Goal: Task Accomplishment & Management: Manage account settings

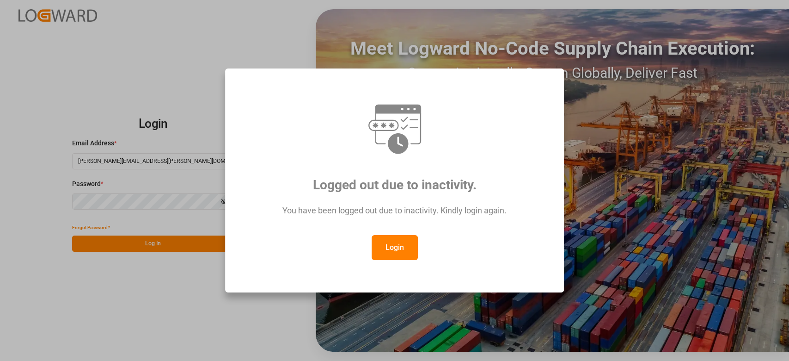
click at [392, 245] on button "Login" at bounding box center [395, 247] width 46 height 25
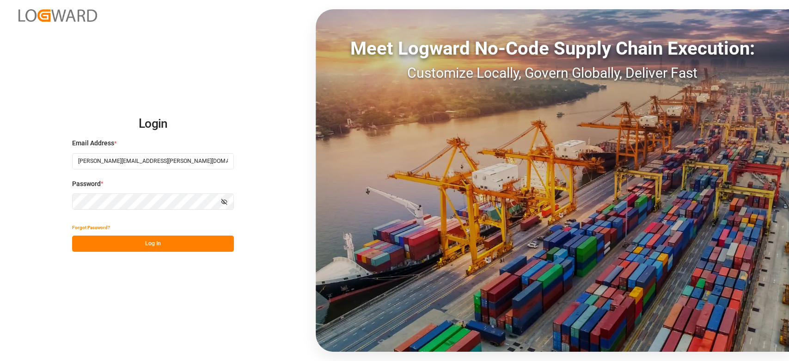
click at [161, 246] on button "Log In" at bounding box center [153, 243] width 162 height 16
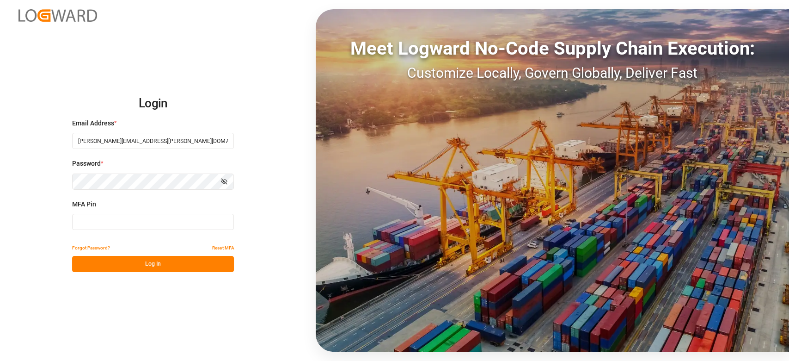
click at [156, 221] on input at bounding box center [153, 222] width 162 height 16
type input "065575"
click at [161, 258] on button "Log In" at bounding box center [153, 264] width 162 height 16
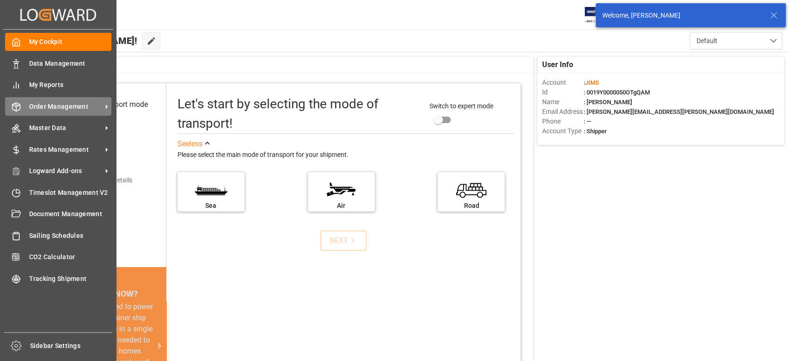
click at [78, 111] on span "Order Management" at bounding box center [65, 107] width 73 height 10
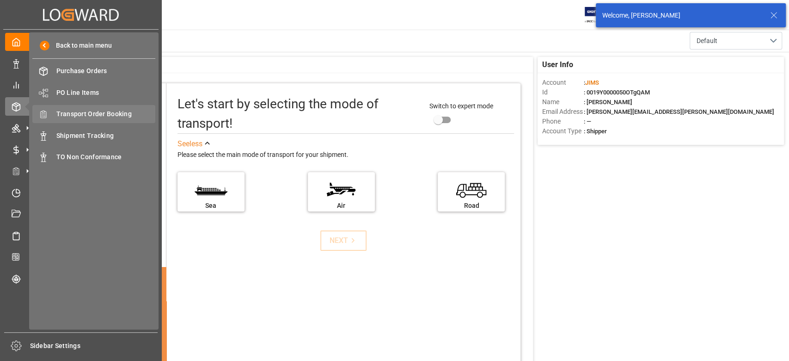
click at [114, 114] on span "Transport Order Booking" at bounding box center [105, 114] width 99 height 10
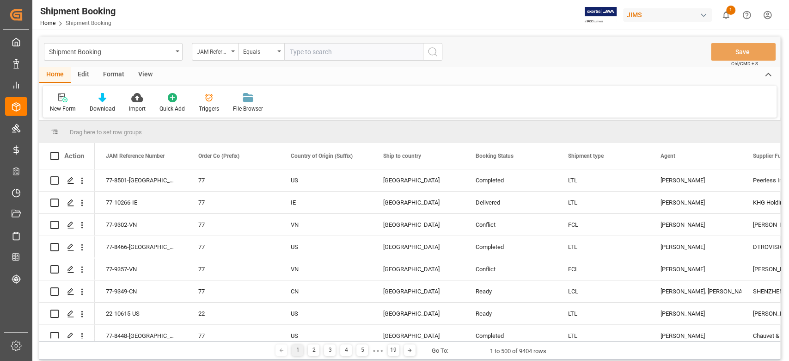
click at [297, 51] on input "text" at bounding box center [353, 52] width 139 height 18
paste input "77-9526-CN"
type input "77-9526-CN"
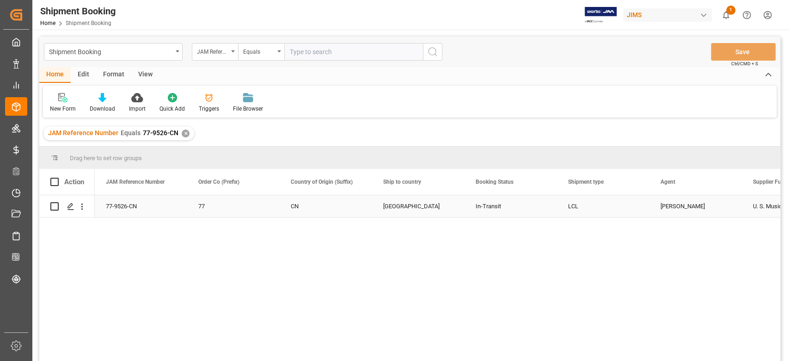
click at [124, 207] on div "77-9526-CN" at bounding box center [141, 206] width 92 height 22
click at [70, 206] on icon "Press SPACE to select this row." at bounding box center [70, 206] width 7 height 7
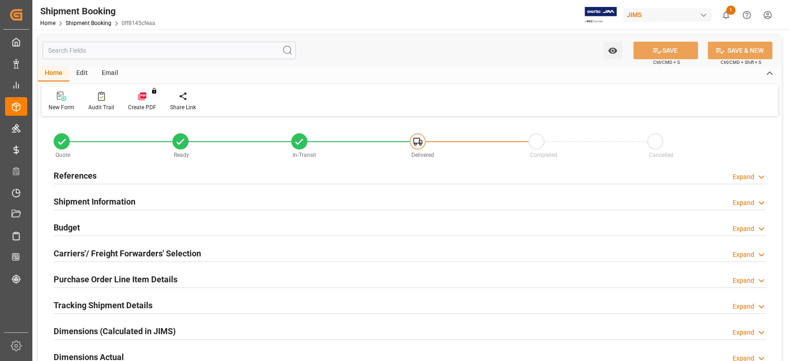
type input "0"
type input "[DATE]"
click at [92, 180] on h2 "References" at bounding box center [75, 175] width 43 height 12
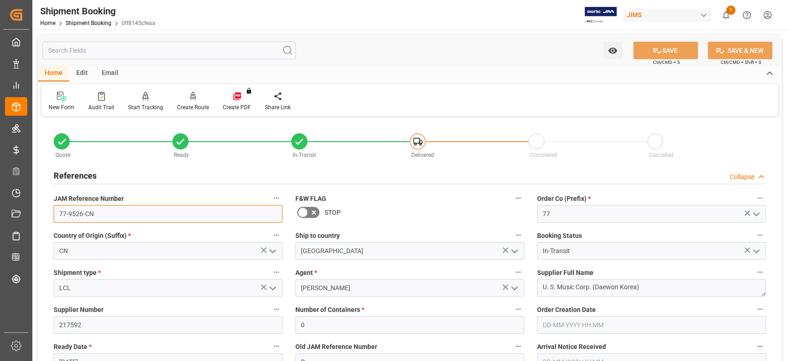
click at [116, 216] on input "77-9526-CN" at bounding box center [168, 214] width 229 height 18
click at [115, 216] on input "77-9526-CN" at bounding box center [168, 214] width 229 height 18
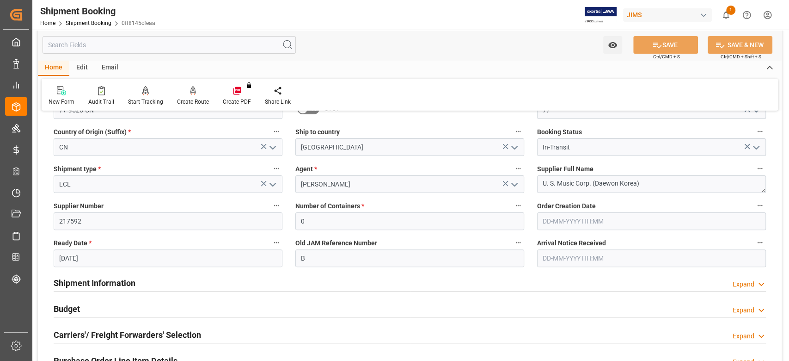
scroll to position [123, 0]
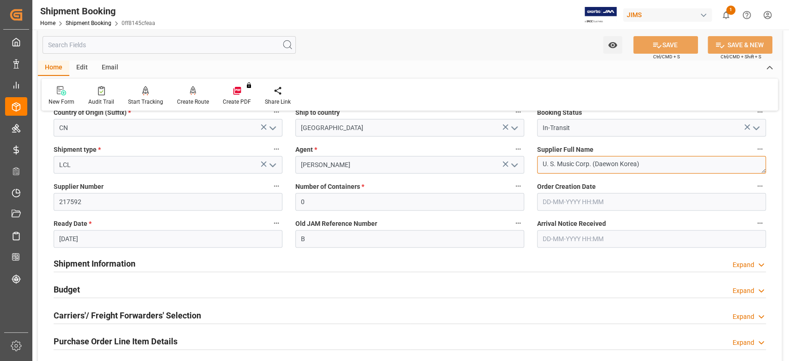
click at [647, 166] on textarea "U. S. Music Corp. (Daewon Korea)" at bounding box center [651, 165] width 229 height 18
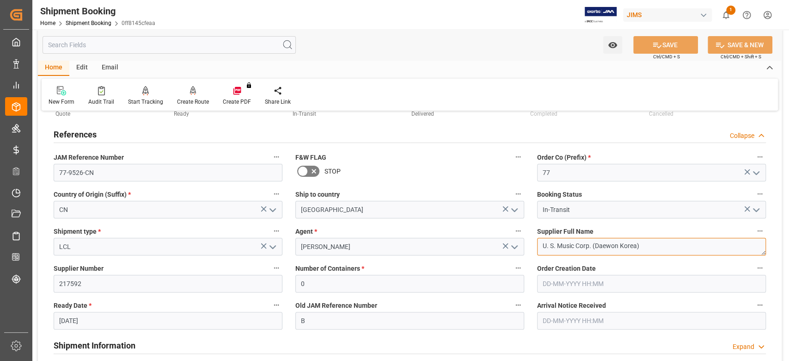
scroll to position [0, 0]
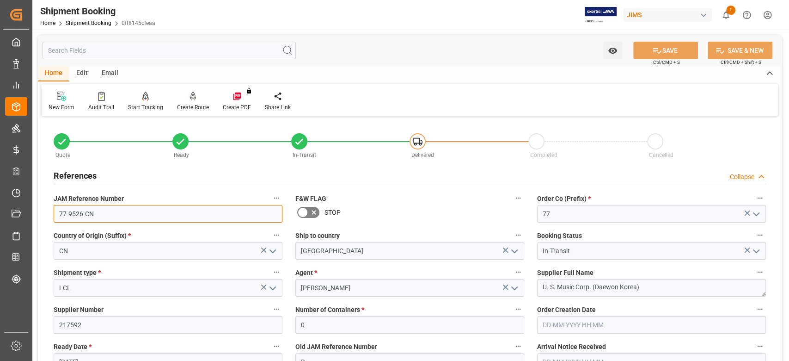
click at [111, 214] on input "77-9526-CN" at bounding box center [168, 214] width 229 height 18
click at [99, 216] on input "77-9526-CN" at bounding box center [168, 214] width 229 height 18
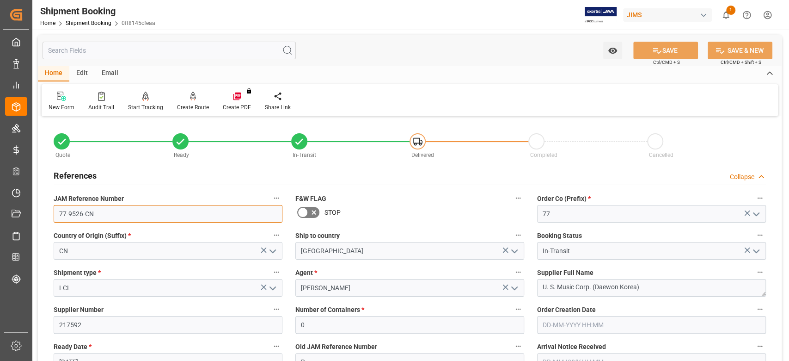
click at [99, 216] on input "77-9526-CN" at bounding box center [168, 214] width 229 height 18
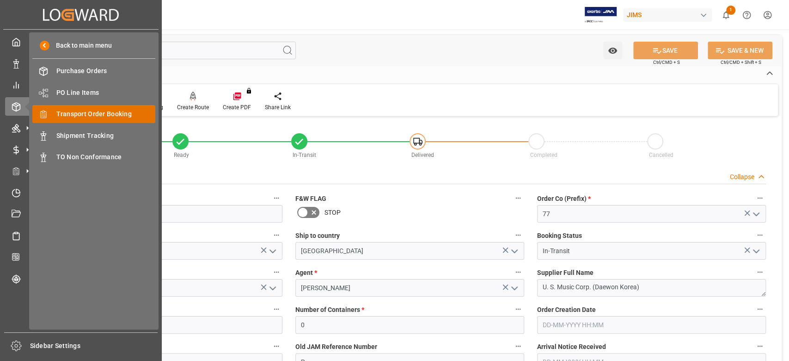
click at [88, 112] on span "Transport Order Booking" at bounding box center [105, 114] width 99 height 10
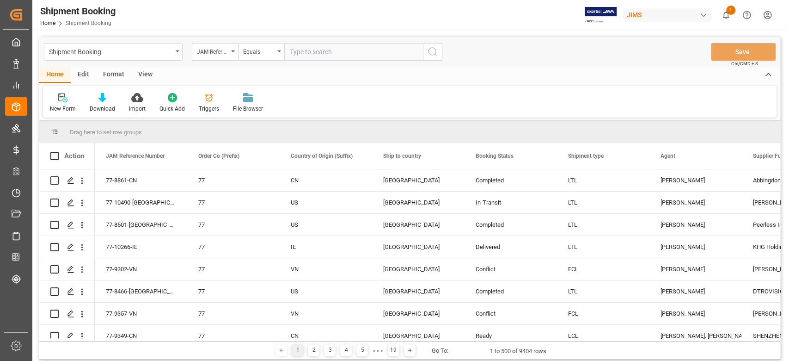
click at [404, 55] on input "text" at bounding box center [353, 52] width 139 height 18
type input "77-9845-CN"
click at [428, 51] on icon "search button" at bounding box center [432, 51] width 11 height 11
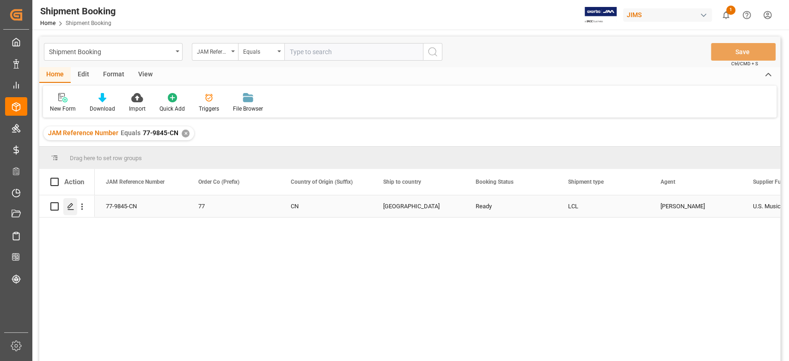
click at [70, 207] on icon "Press SPACE to select this row." at bounding box center [70, 206] width 7 height 7
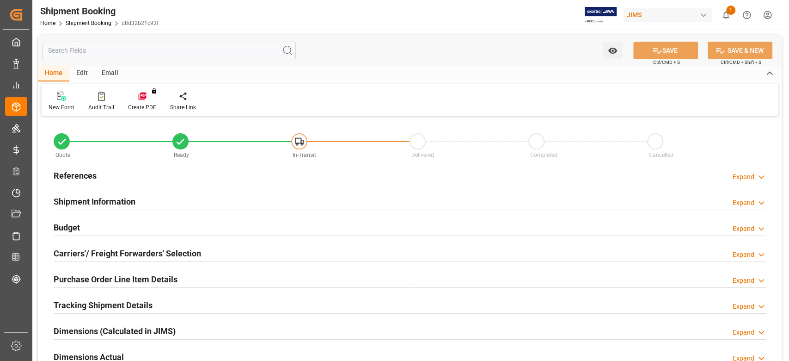
type input "0"
type input "[DATE]"
click at [79, 178] on h2 "References" at bounding box center [75, 175] width 43 height 12
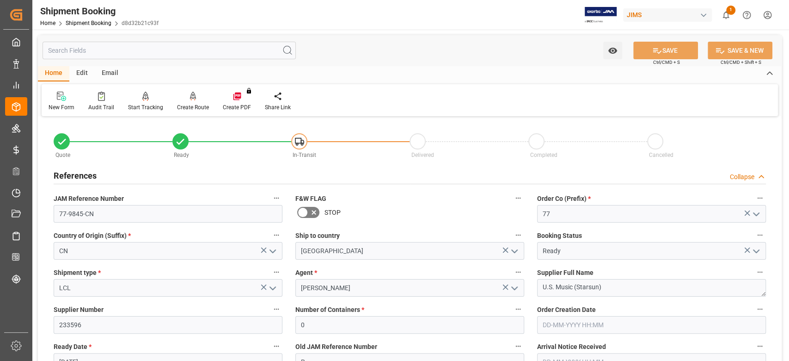
click at [79, 178] on h2 "References" at bounding box center [75, 175] width 43 height 12
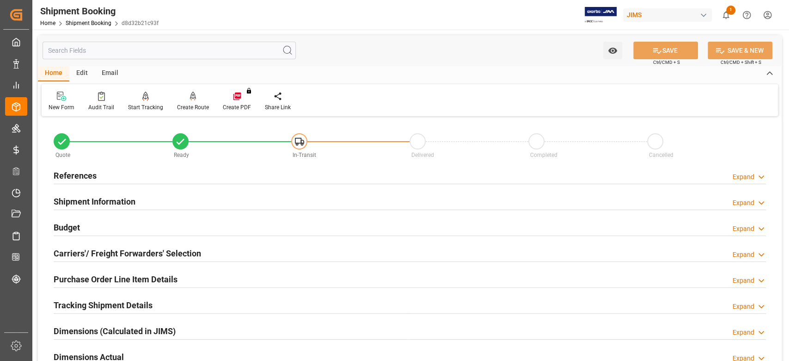
click at [79, 178] on h2 "References" at bounding box center [75, 175] width 43 height 12
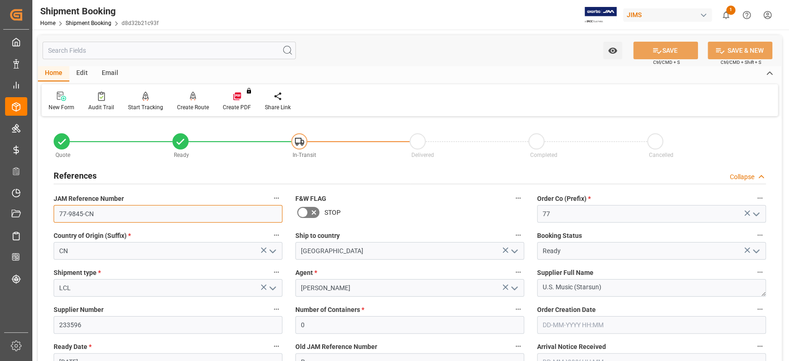
click at [100, 220] on input "77-9845-CN" at bounding box center [168, 214] width 229 height 18
click at [113, 210] on input "77-9845-CN" at bounding box center [168, 214] width 229 height 18
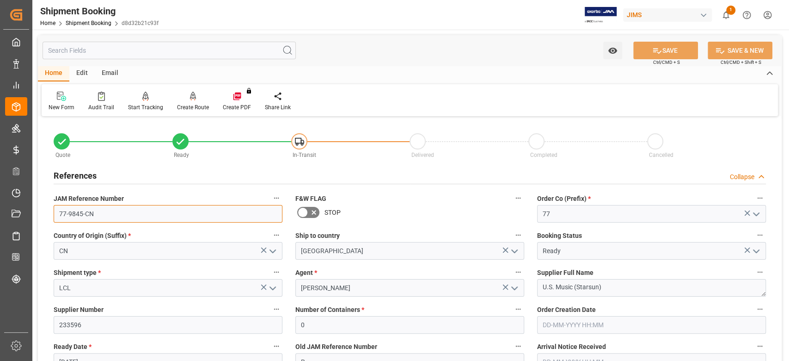
click at [113, 210] on input "77-9845-CN" at bounding box center [168, 214] width 229 height 18
click at [617, 285] on textarea "U.S. Music (Starsun)" at bounding box center [651, 288] width 229 height 18
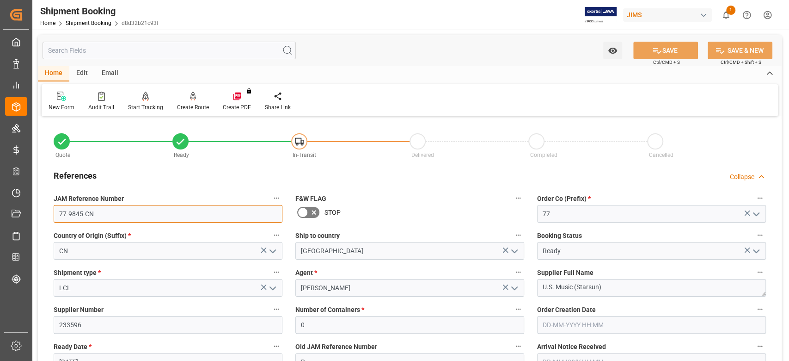
click at [131, 211] on input "77-9845-CN" at bounding box center [168, 214] width 229 height 18
click at [145, 216] on input "77-9845-CN" at bounding box center [168, 214] width 229 height 18
click at [145, 215] on input "77-9845-CN" at bounding box center [168, 214] width 229 height 18
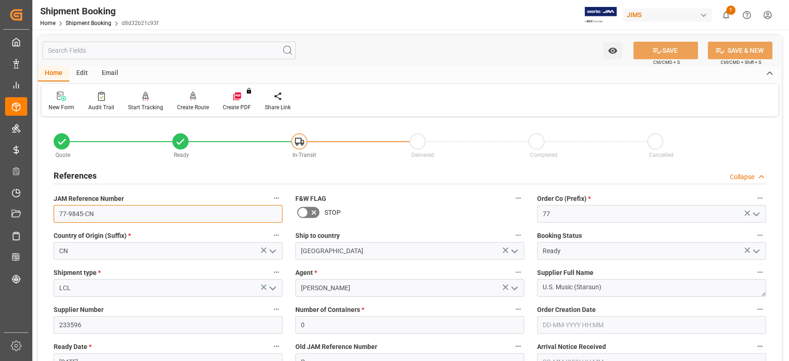
click at [145, 215] on input "77-9845-CN" at bounding box center [168, 214] width 229 height 18
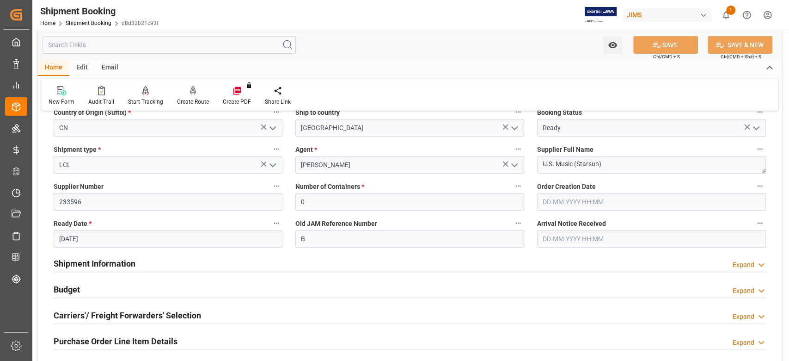
scroll to position [185, 0]
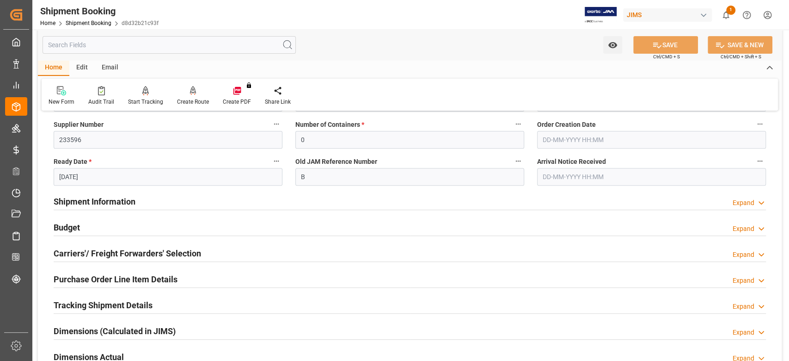
drag, startPoint x: 61, startPoint y: 227, endPoint x: 233, endPoint y: 245, distance: 172.4
click at [61, 227] on h2 "Budget" at bounding box center [67, 227] width 26 height 12
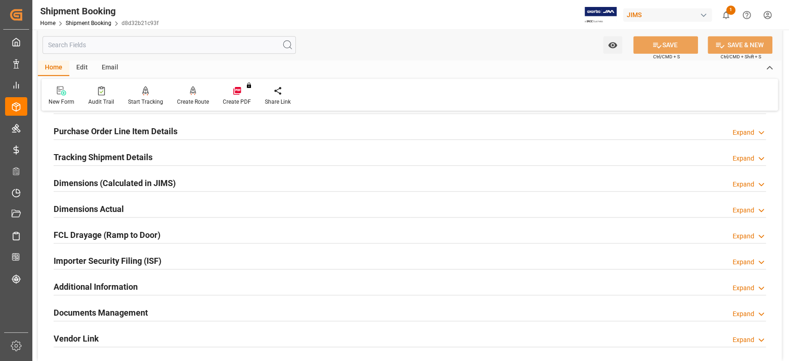
scroll to position [493, 0]
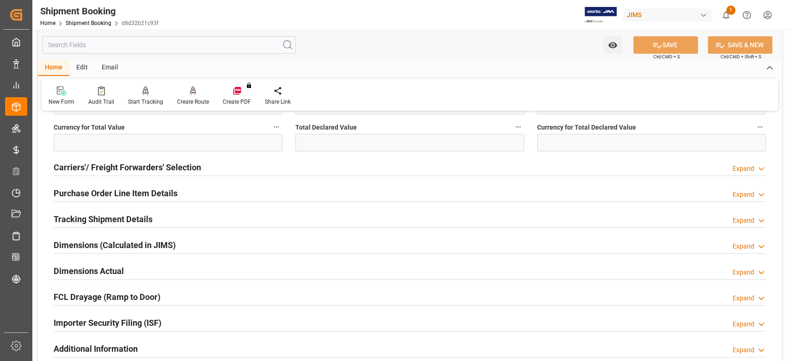
click at [90, 191] on h2 "Purchase Order Line Item Details" at bounding box center [116, 193] width 124 height 12
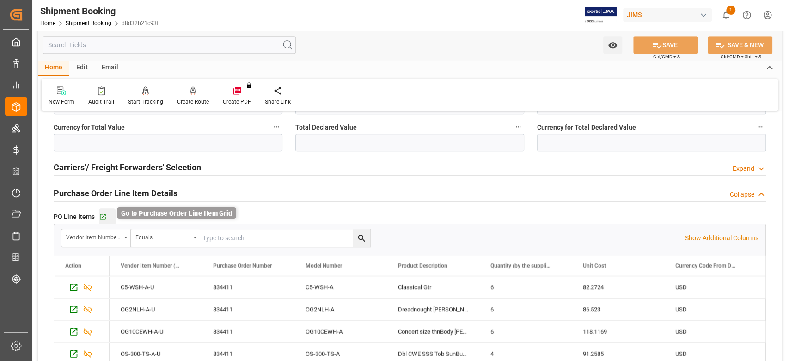
click at [105, 214] on icon "button" at bounding box center [103, 217] width 8 height 8
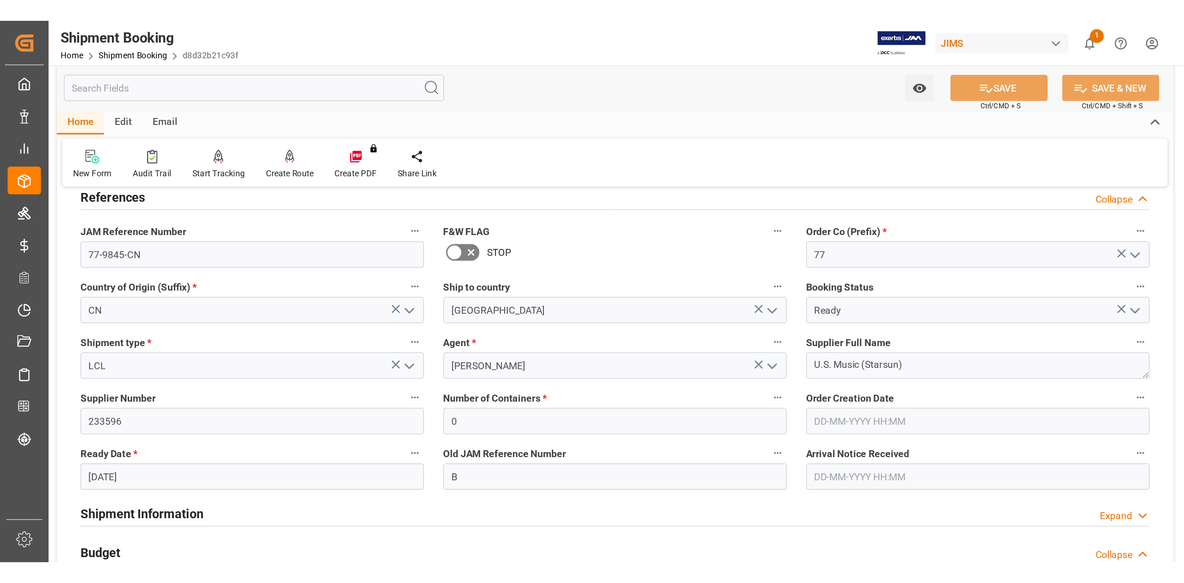
scroll to position [0, 0]
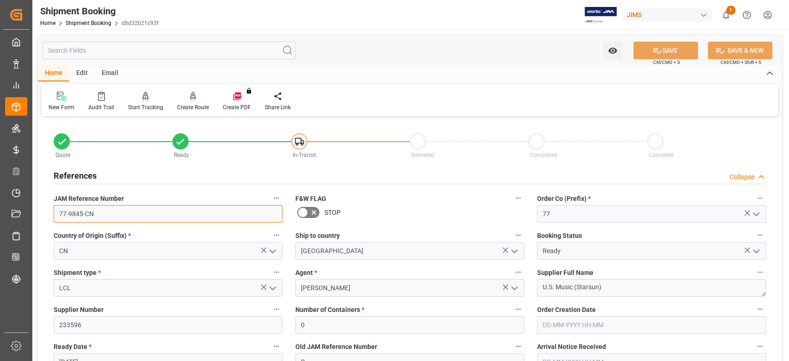
click at [113, 215] on input "77-9845-CN" at bounding box center [168, 214] width 229 height 18
click at [615, 289] on textarea "U.S. Music (Starsun)" at bounding box center [651, 288] width 229 height 18
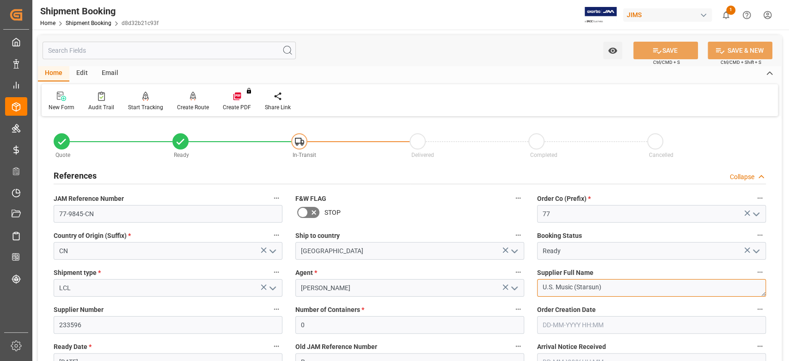
click at [615, 289] on textarea "U.S. Music (Starsun)" at bounding box center [651, 288] width 229 height 18
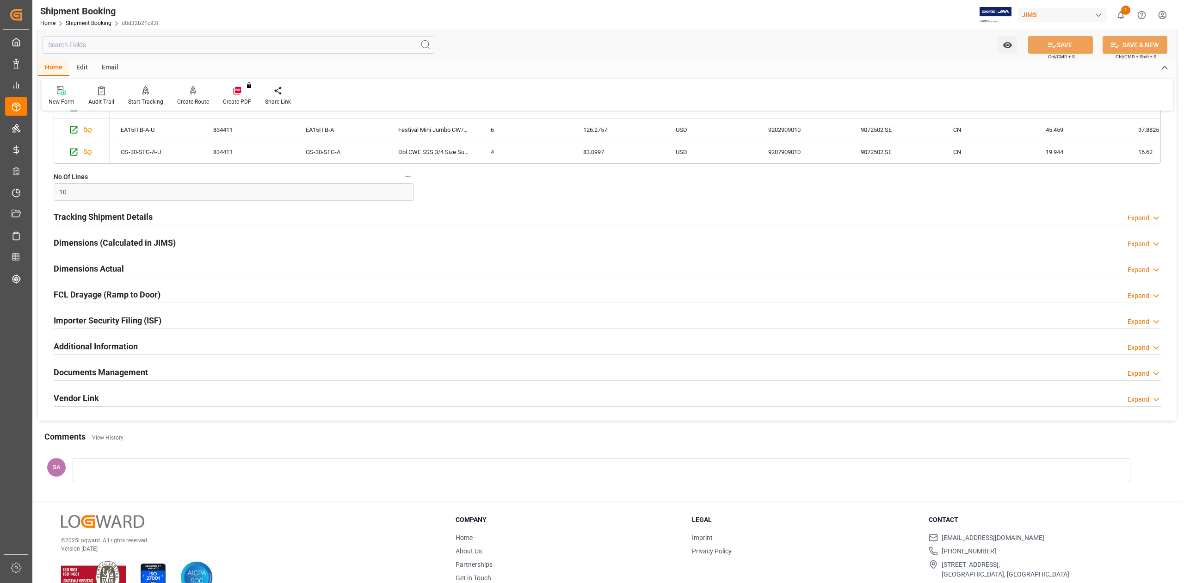
scroll to position [854, 0]
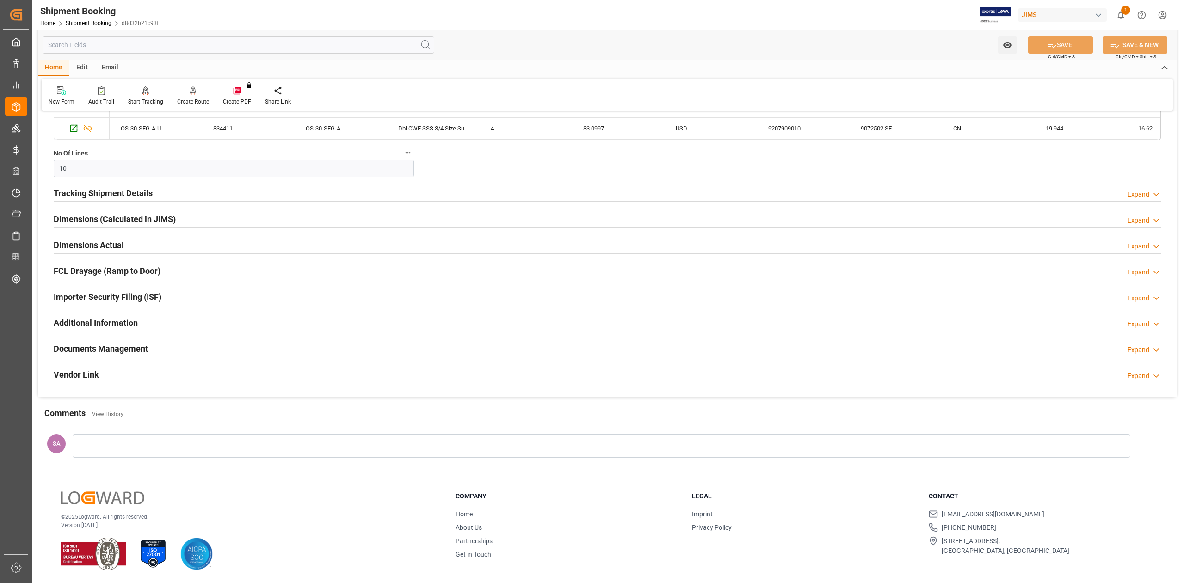
click at [103, 190] on h2 "Tracking Shipment Details" at bounding box center [103, 193] width 99 height 12
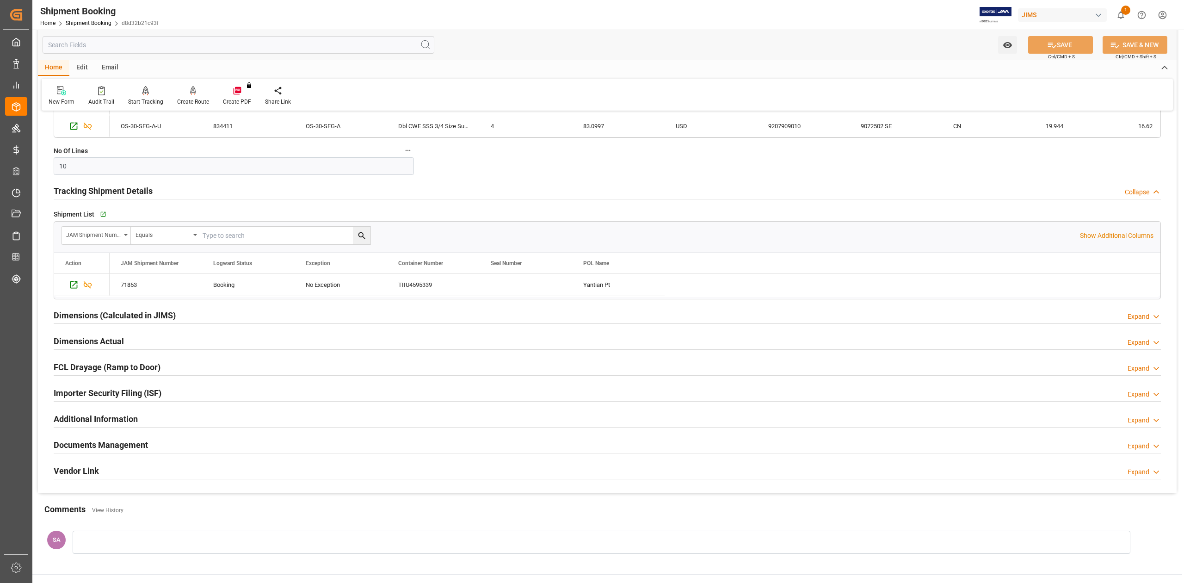
click at [103, 190] on h2 "Tracking Shipment Details" at bounding box center [103, 190] width 99 height 12
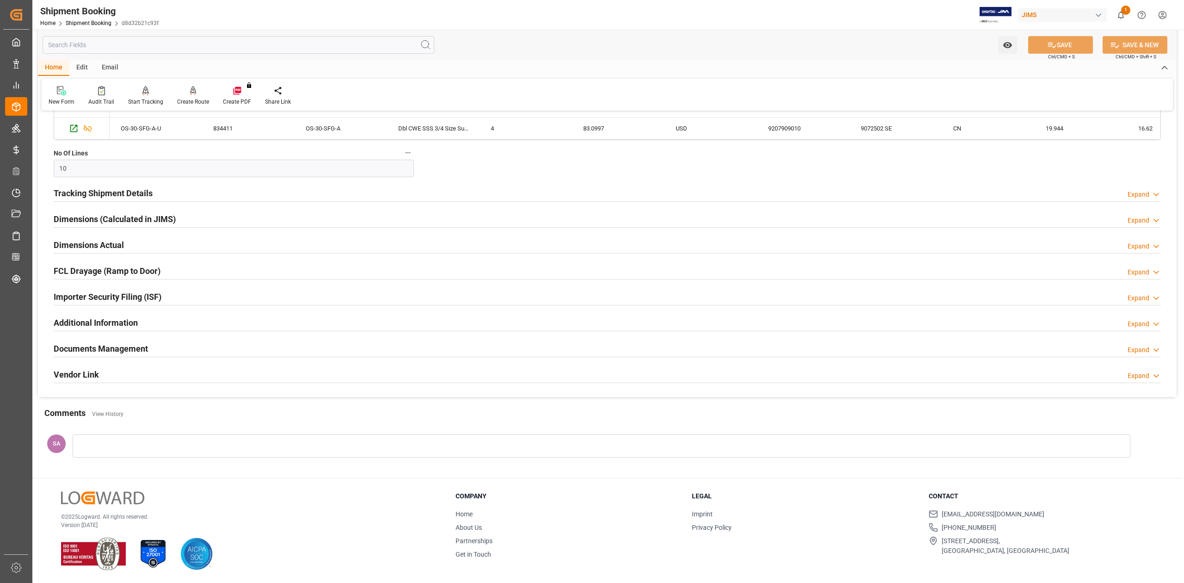
click at [82, 342] on h2 "Documents Management" at bounding box center [101, 348] width 94 height 12
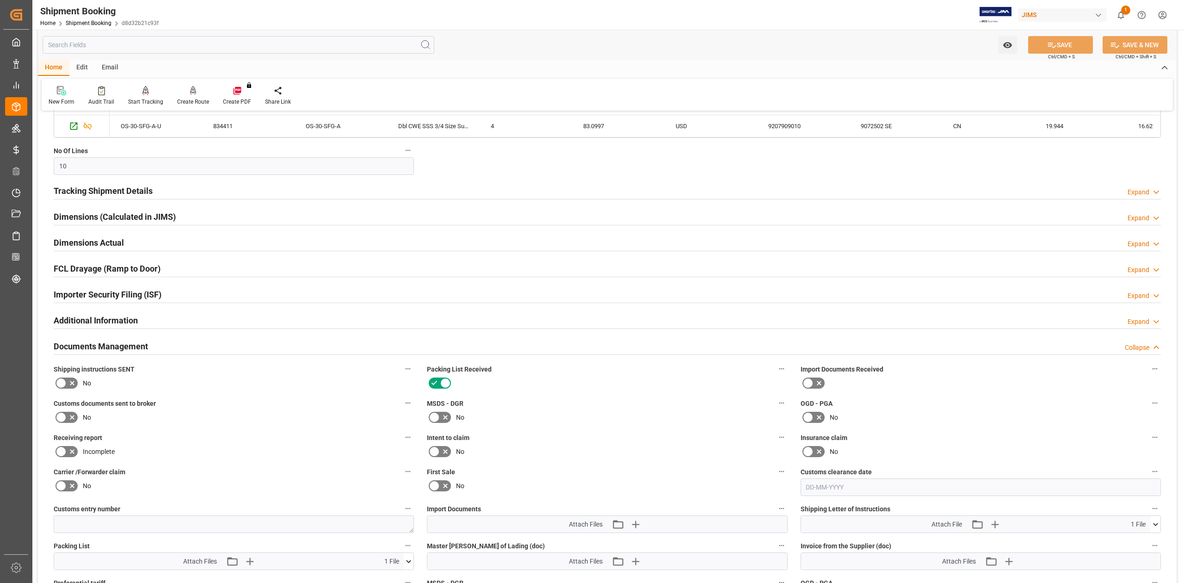
click at [63, 360] on icon at bounding box center [60, 417] width 11 height 11
click at [0, 0] on input "checkbox" at bounding box center [0, 0] width 0 height 0
click at [789, 45] on icon at bounding box center [1052, 45] width 10 height 10
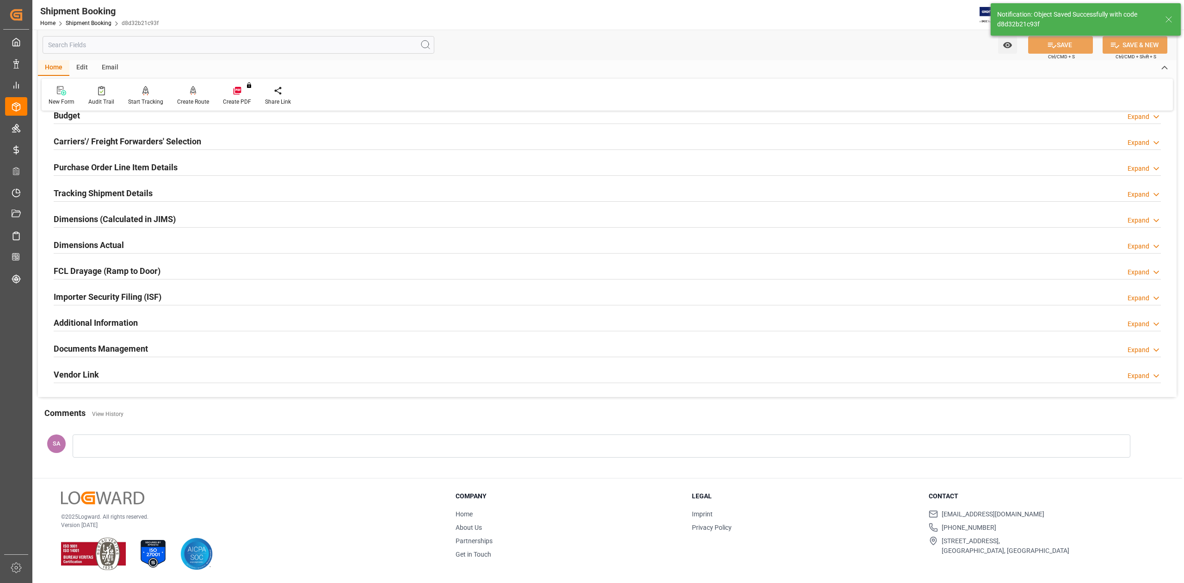
scroll to position [113, 0]
click at [95, 349] on h2 "Documents Management" at bounding box center [101, 348] width 94 height 12
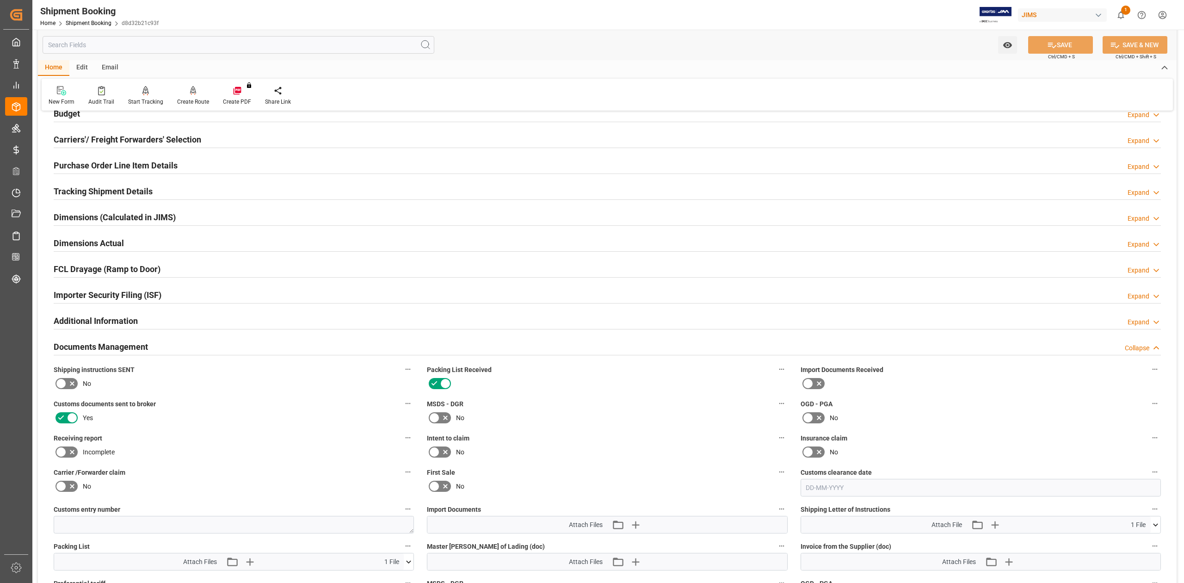
scroll to position [299, 0]
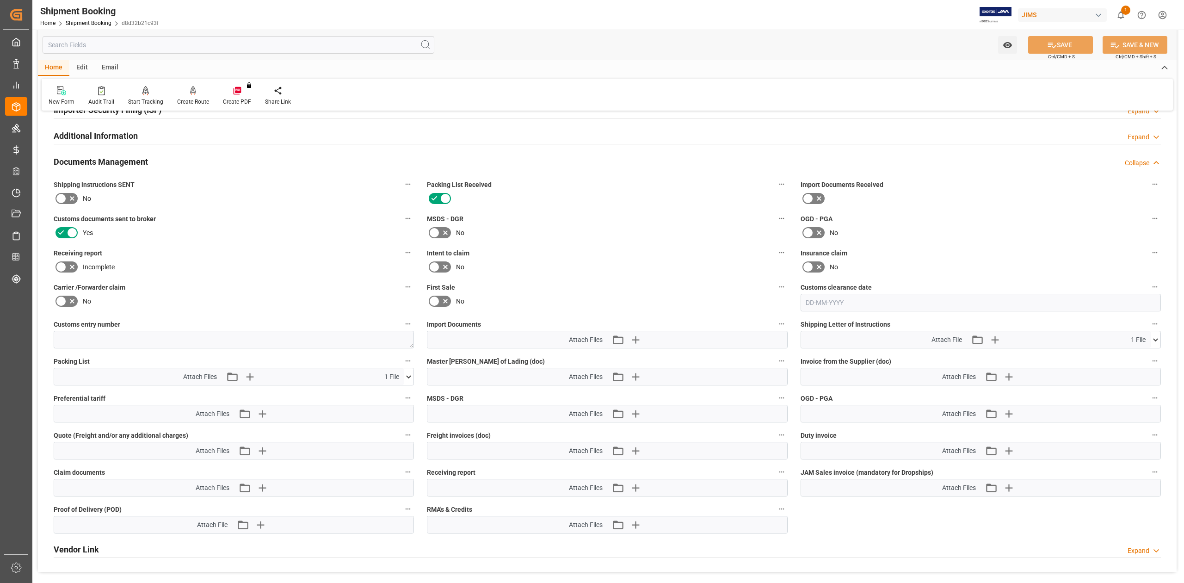
click at [407, 360] on icon at bounding box center [409, 377] width 10 height 10
click at [388, 360] on icon at bounding box center [384, 393] width 7 height 7
click at [60, 200] on icon at bounding box center [61, 198] width 6 height 4
click at [0, 0] on input "checkbox" at bounding box center [0, 0] width 0 height 0
click at [789, 47] on button "SAVE" at bounding box center [1060, 45] width 65 height 18
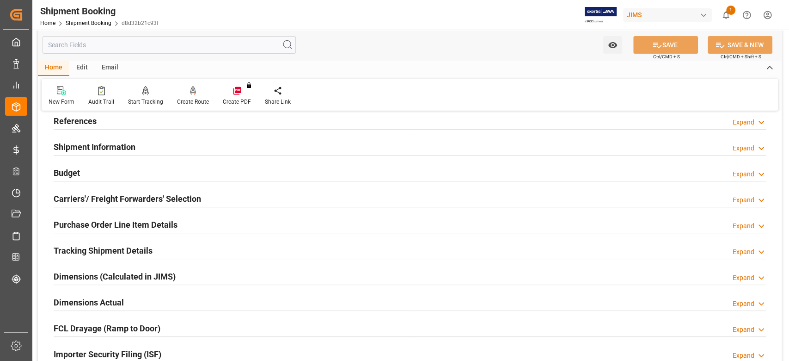
scroll to position [0, 0]
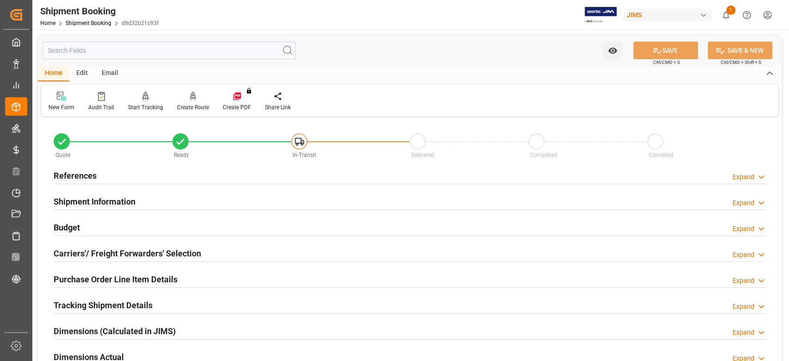
drag, startPoint x: 92, startPoint y: 173, endPoint x: 103, endPoint y: 180, distance: 13.3
click at [91, 173] on h2 "References" at bounding box center [75, 175] width 43 height 12
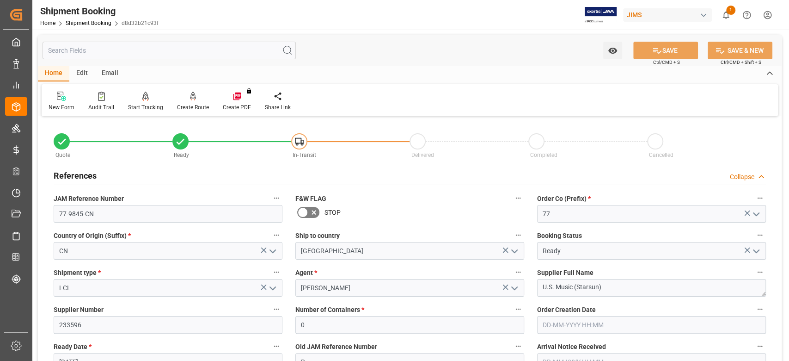
click at [76, 176] on h2 "References" at bounding box center [75, 175] width 43 height 12
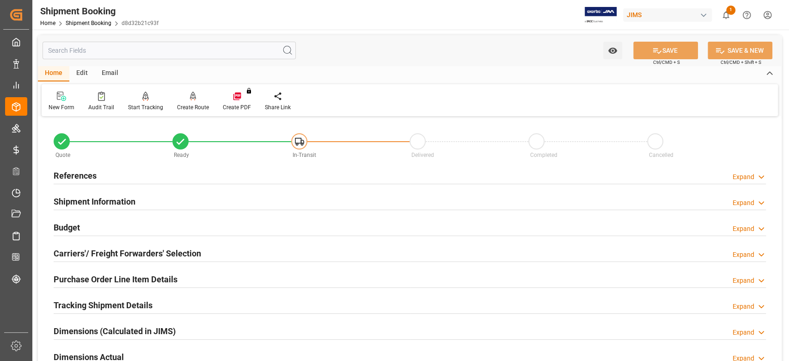
click at [90, 204] on h2 "Shipment Information" at bounding box center [95, 201] width 82 height 12
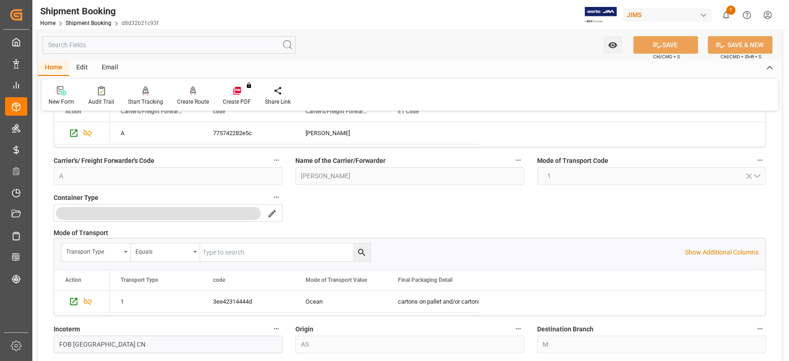
scroll to position [246, 0]
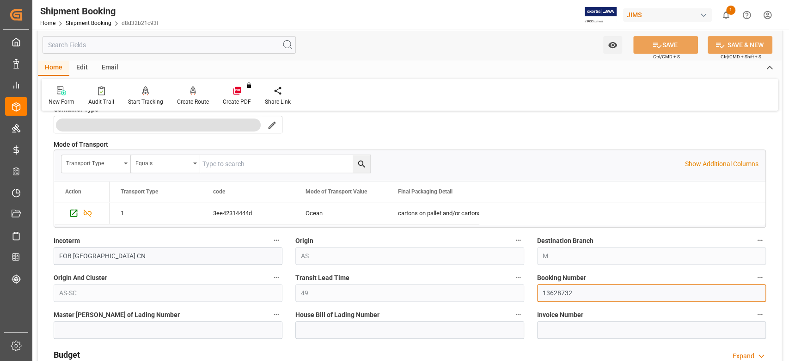
click at [570, 292] on input "13628732" at bounding box center [651, 293] width 229 height 18
click at [570, 291] on input "13628732" at bounding box center [651, 293] width 229 height 18
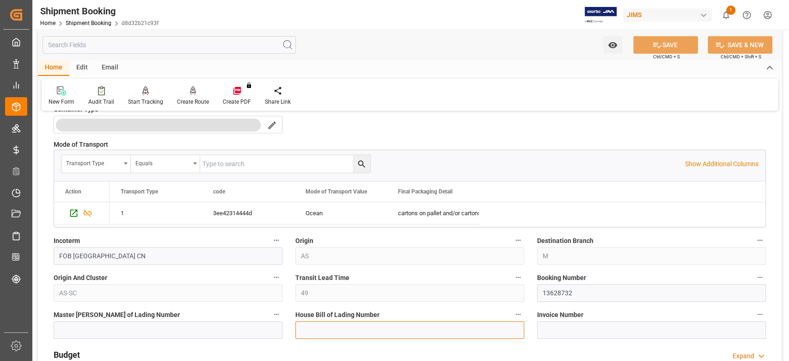
click at [407, 326] on input at bounding box center [409, 330] width 229 height 18
paste input "DMCNSY063993"
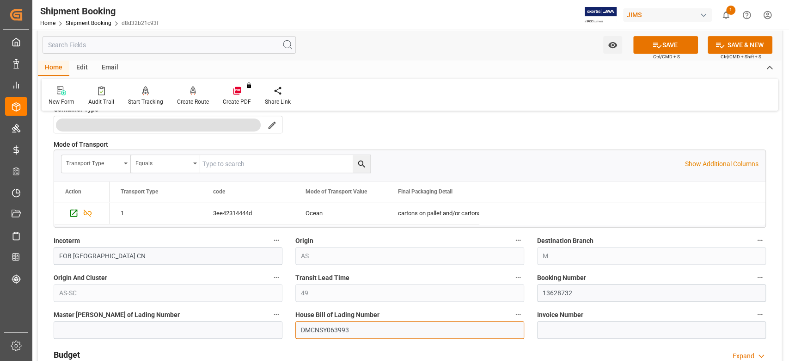
type input "DMCNSY063993"
click at [230, 325] on input at bounding box center [168, 330] width 229 height 18
paste input "COSU6422869870"
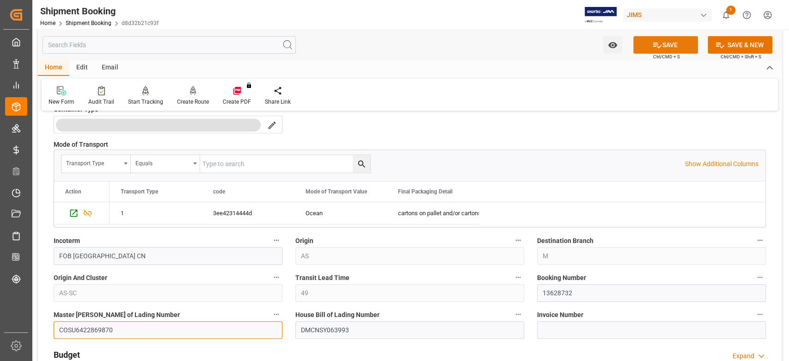
type input "COSU6422869870"
click at [660, 44] on button "SAVE" at bounding box center [665, 45] width 65 height 18
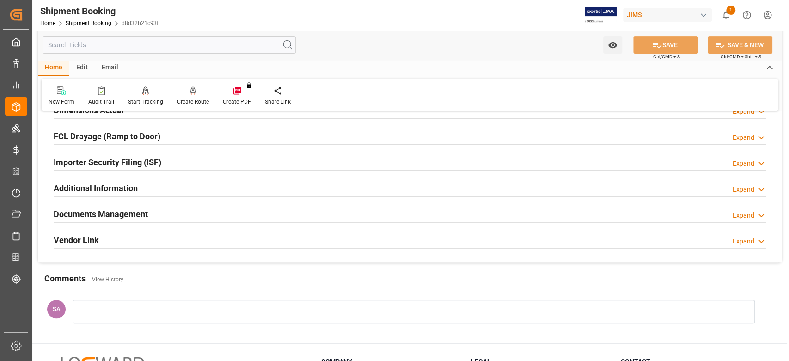
click at [75, 210] on h2 "Documents Management" at bounding box center [101, 214] width 94 height 12
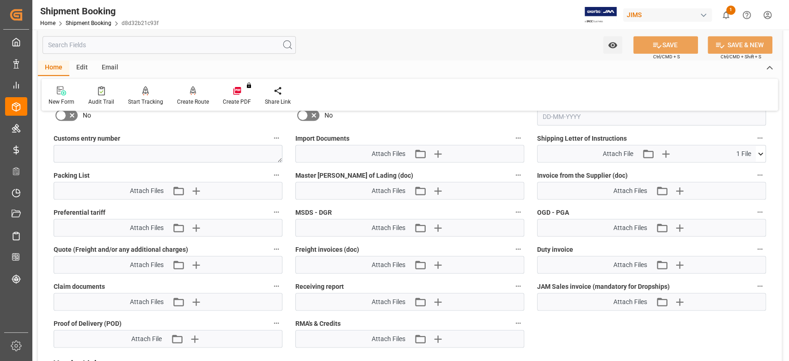
scroll to position [493, 0]
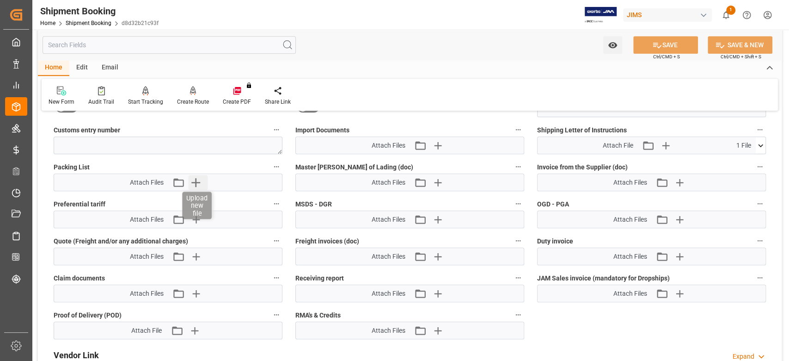
click at [197, 182] on icon "button" at bounding box center [196, 182] width 15 height 15
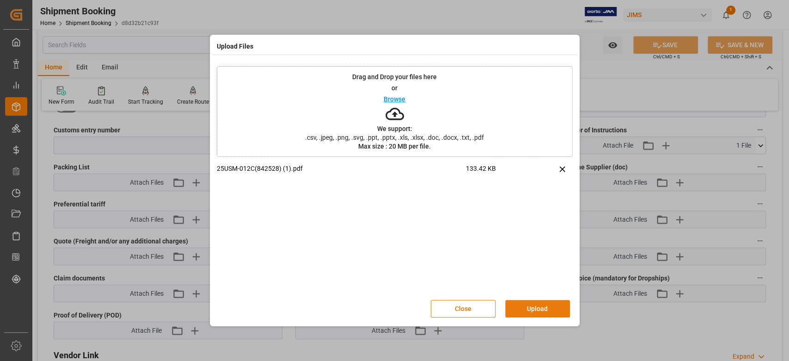
click at [532, 305] on button "Upload" at bounding box center [537, 309] width 65 height 18
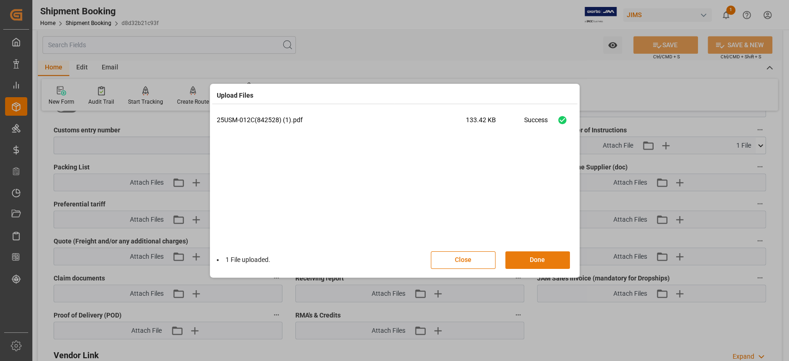
click at [543, 260] on button "Done" at bounding box center [537, 260] width 65 height 18
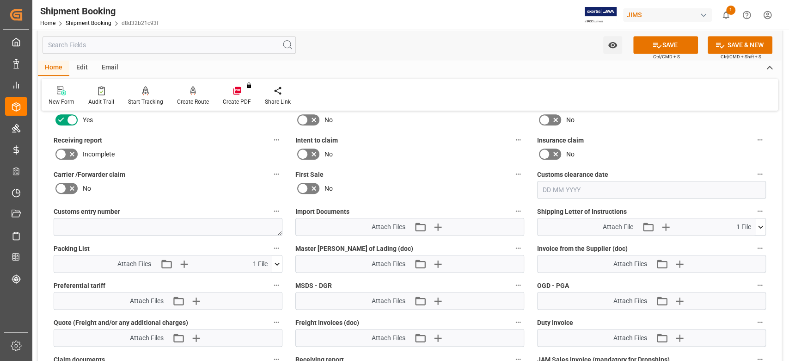
scroll to position [370, 0]
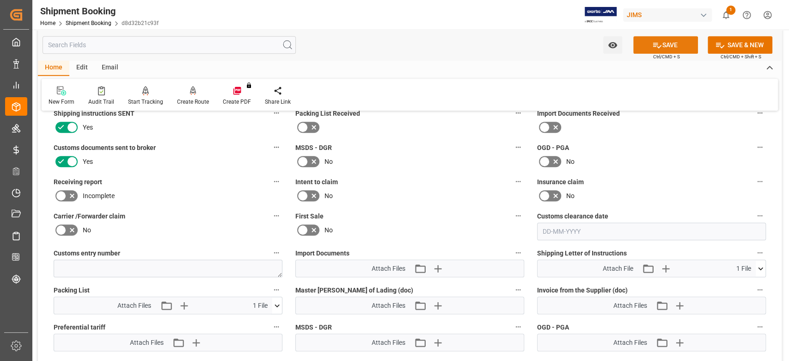
click at [673, 43] on button "SAVE" at bounding box center [665, 45] width 65 height 18
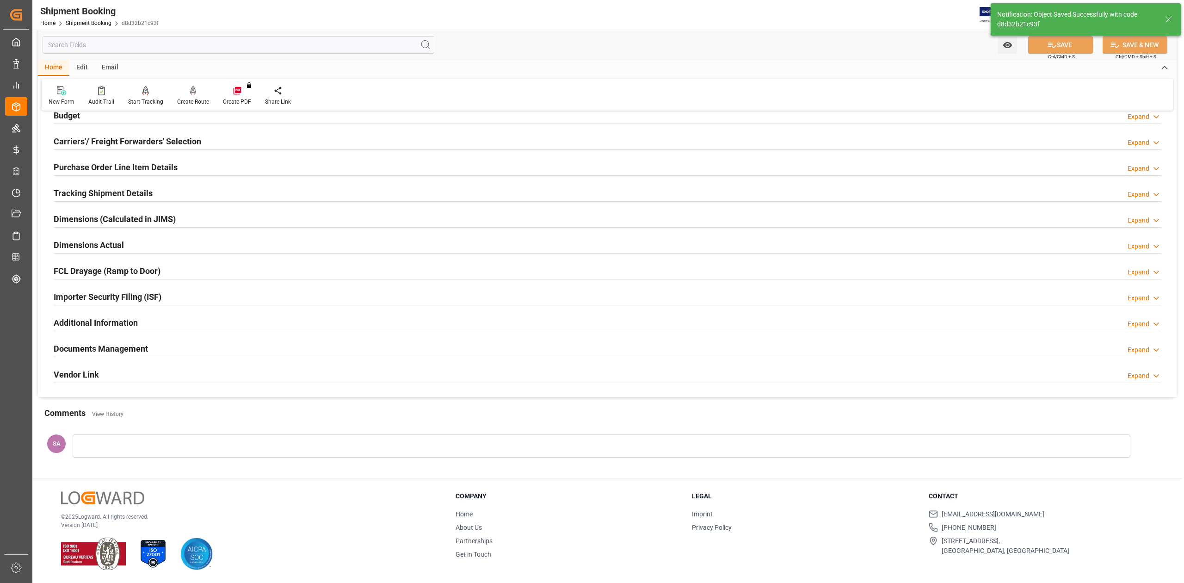
scroll to position [113, 0]
drag, startPoint x: 137, startPoint y: 350, endPoint x: 178, endPoint y: 369, distance: 44.9
click at [137, 350] on h2 "Documents Management" at bounding box center [101, 348] width 94 height 12
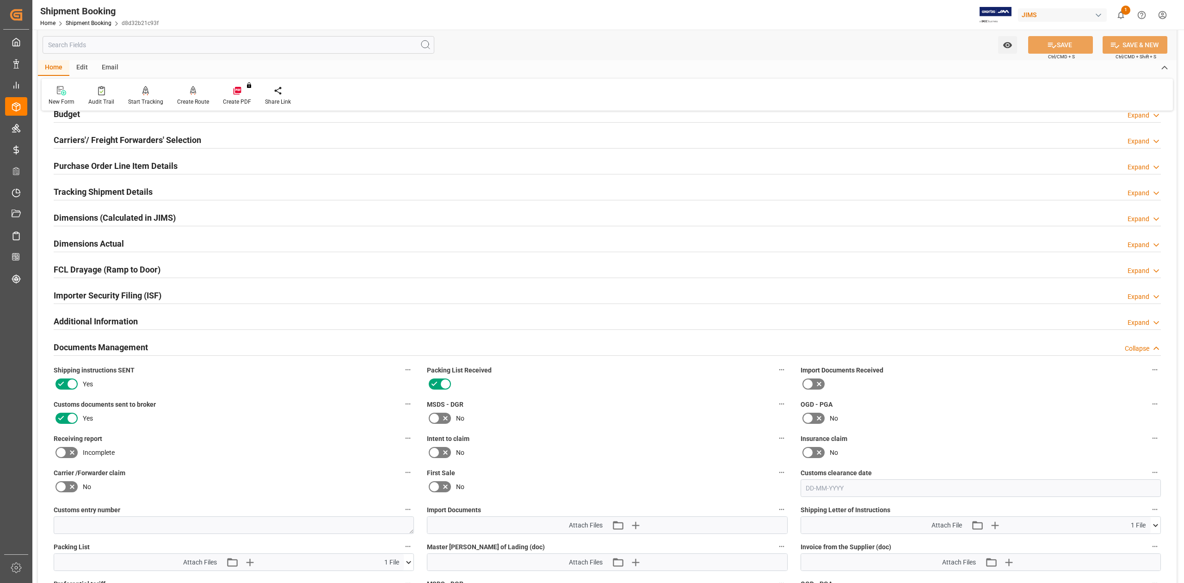
scroll to position [360, 0]
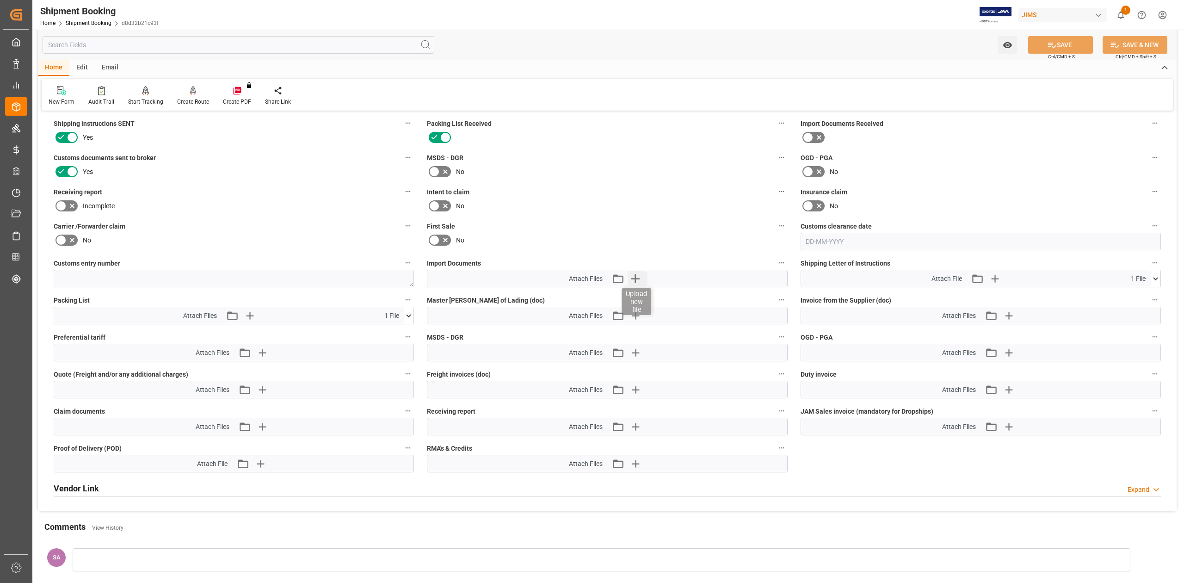
click at [633, 284] on icon "button" at bounding box center [634, 278] width 15 height 15
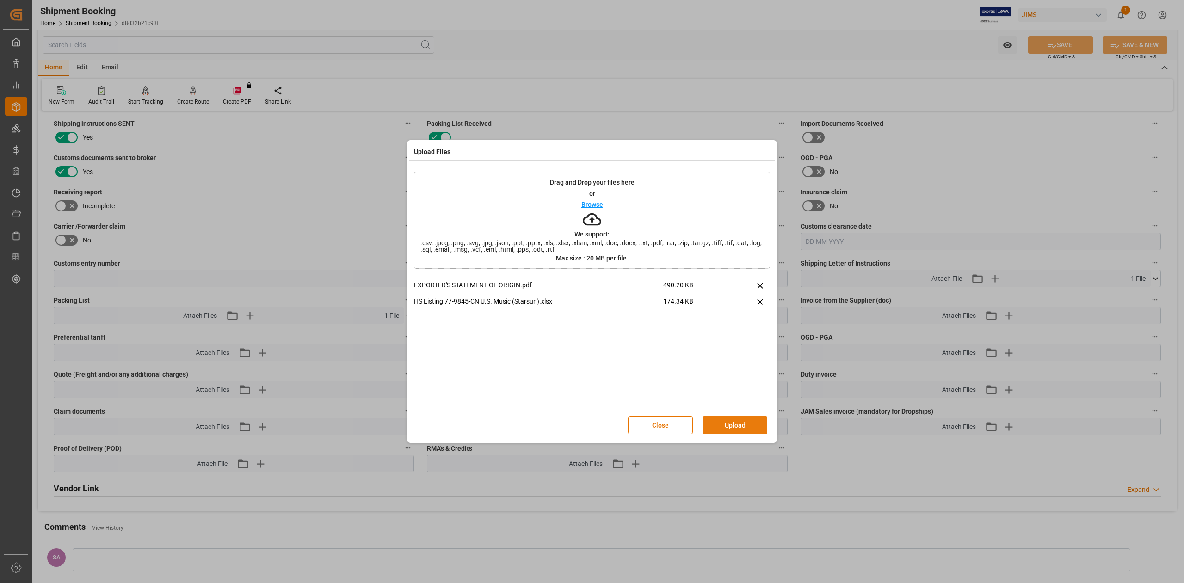
click at [742, 360] on button "Upload" at bounding box center [734, 425] width 65 height 18
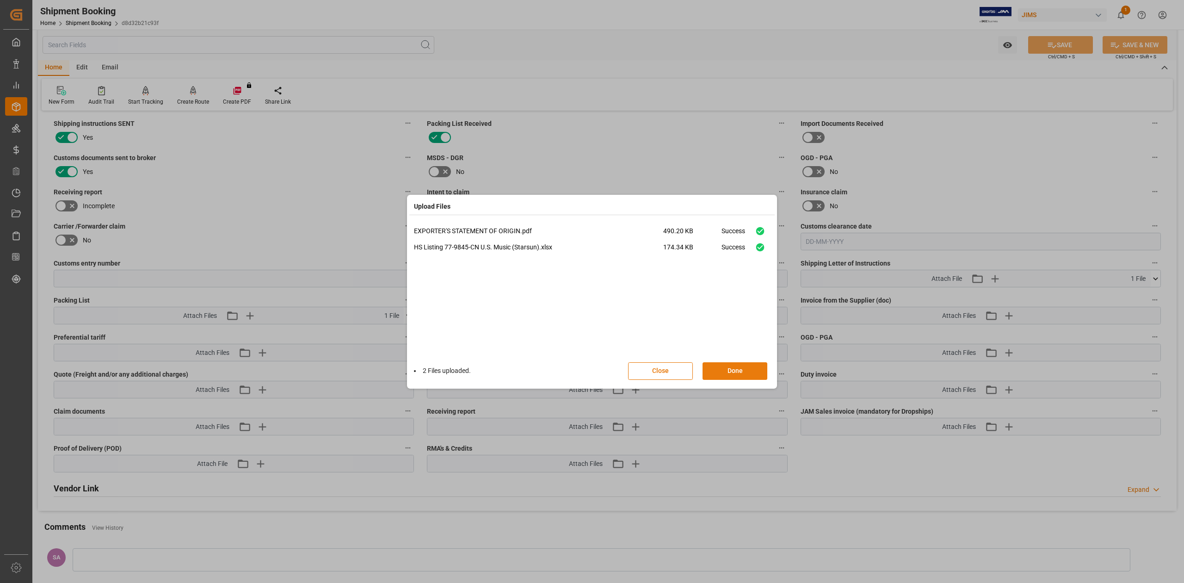
click at [757, 360] on button "Done" at bounding box center [734, 371] width 65 height 18
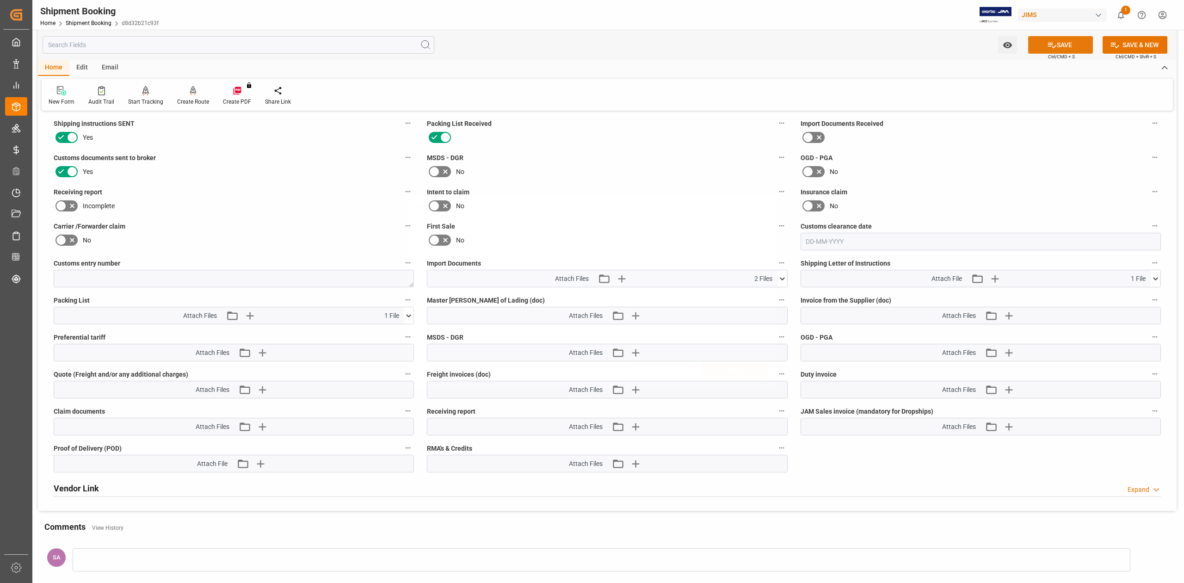
click at [789, 49] on button "SAVE" at bounding box center [1060, 45] width 65 height 18
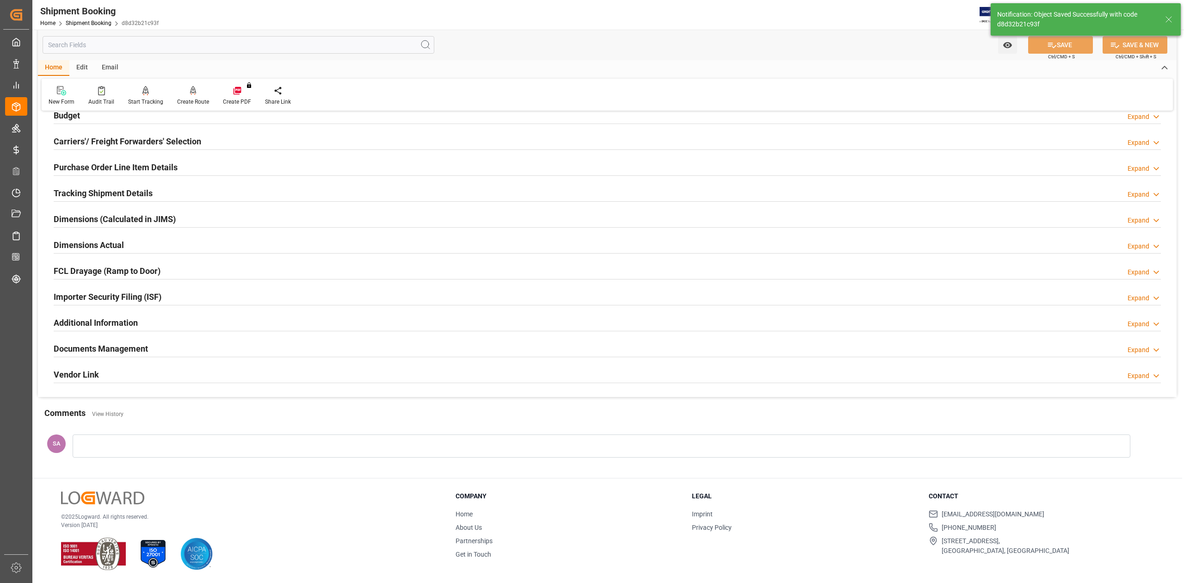
scroll to position [113, 0]
click at [96, 346] on h2 "Documents Management" at bounding box center [101, 348] width 94 height 12
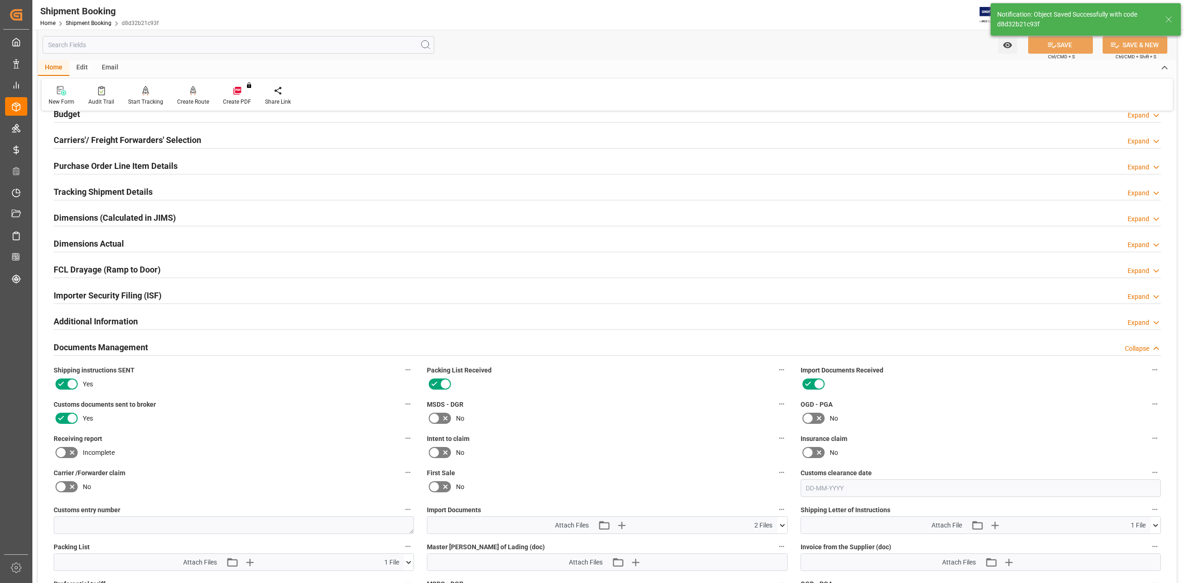
scroll to position [360, 0]
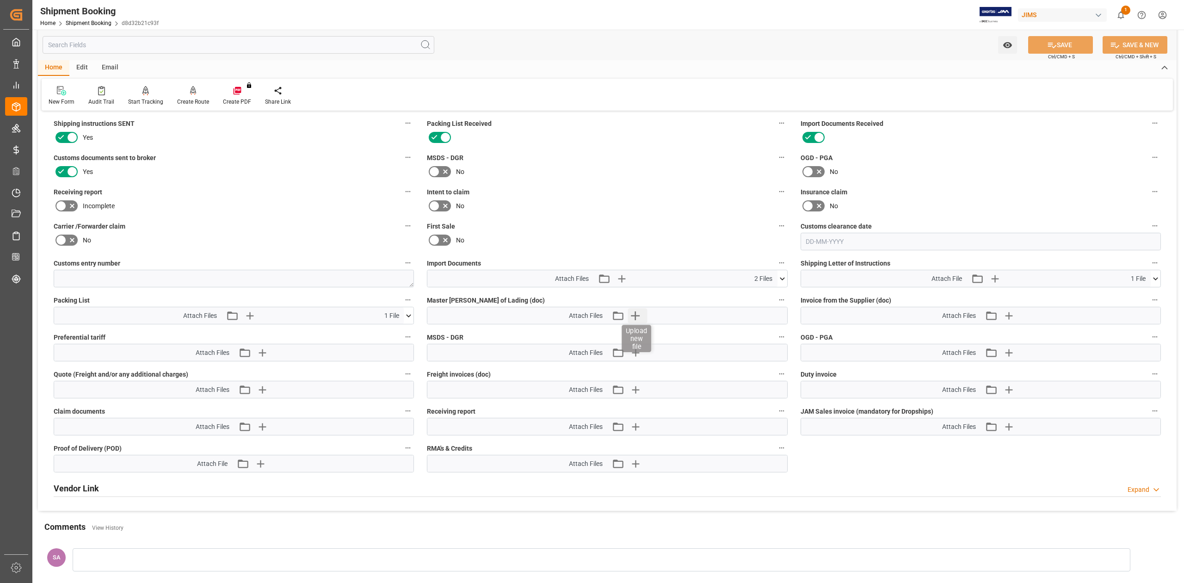
click at [634, 316] on icon "button" at bounding box center [634, 315] width 15 height 15
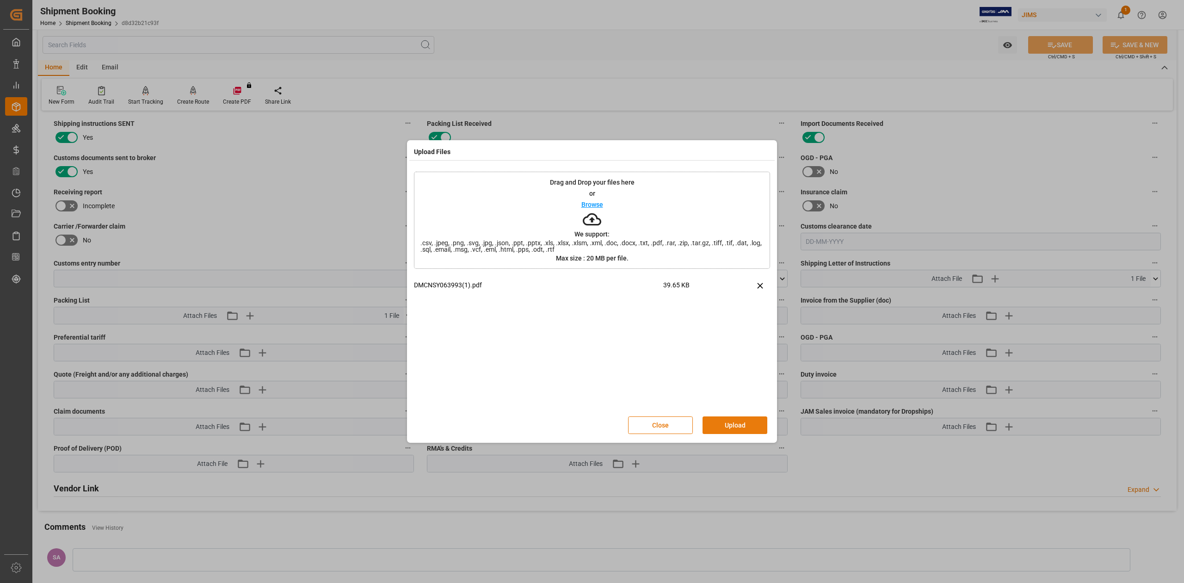
click at [722, 360] on button "Upload" at bounding box center [734, 425] width 65 height 18
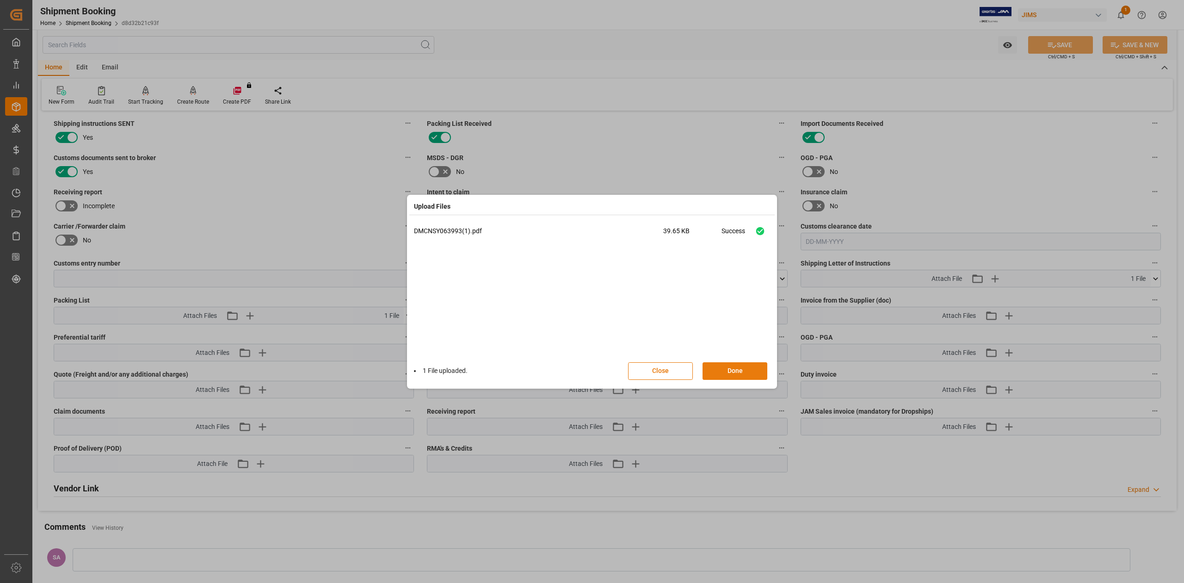
click at [747, 360] on button "Done" at bounding box center [734, 371] width 65 height 18
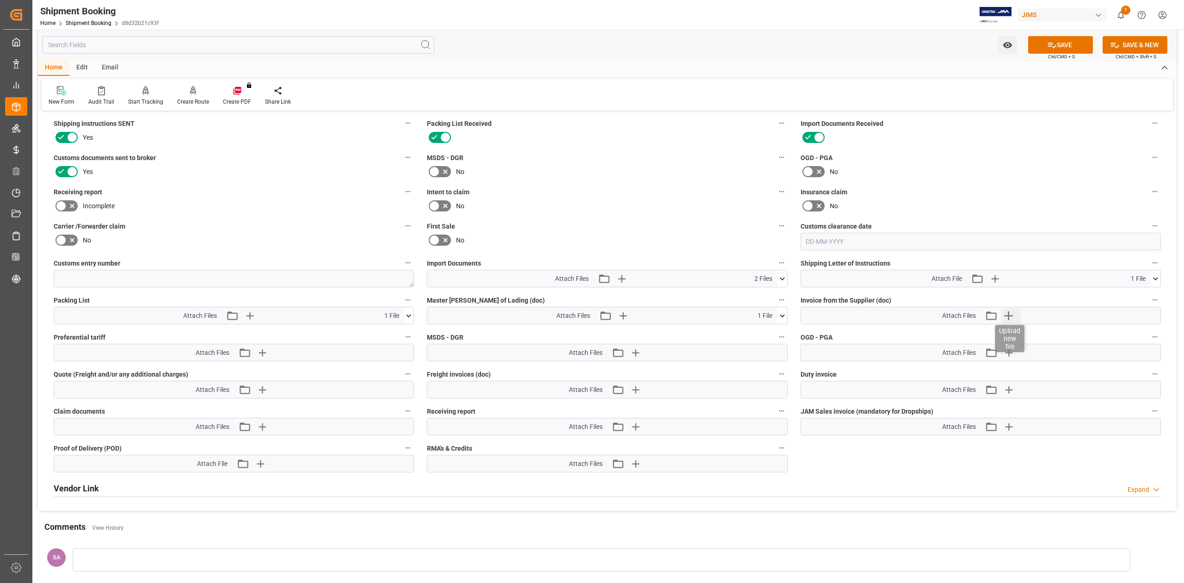
click at [789, 314] on icon "button" at bounding box center [1008, 315] width 15 height 15
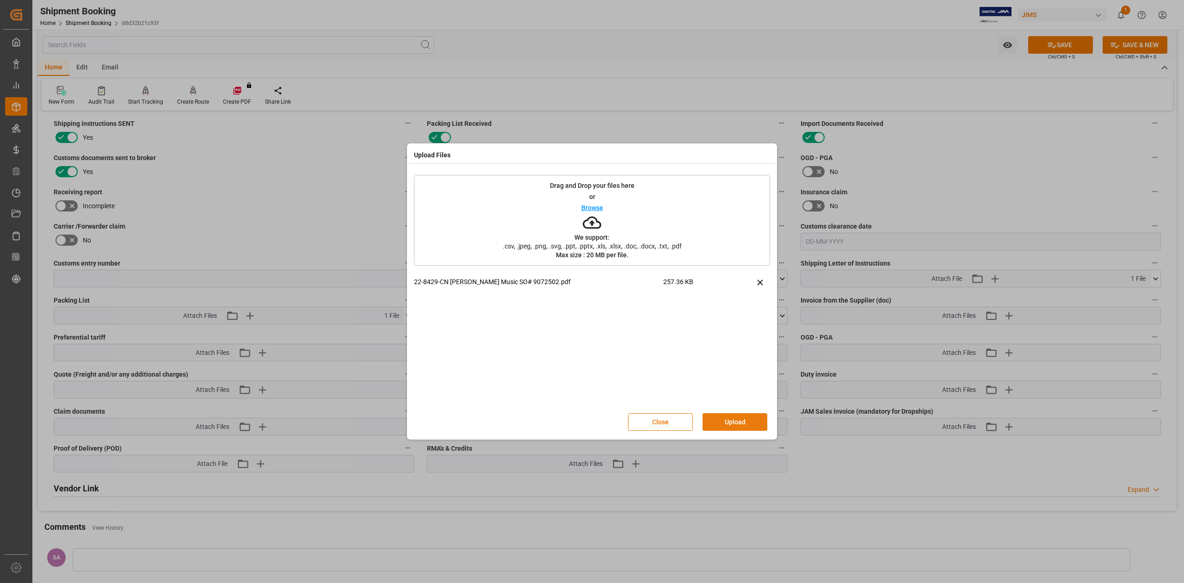
click at [744, 360] on button "Upload" at bounding box center [734, 422] width 65 height 18
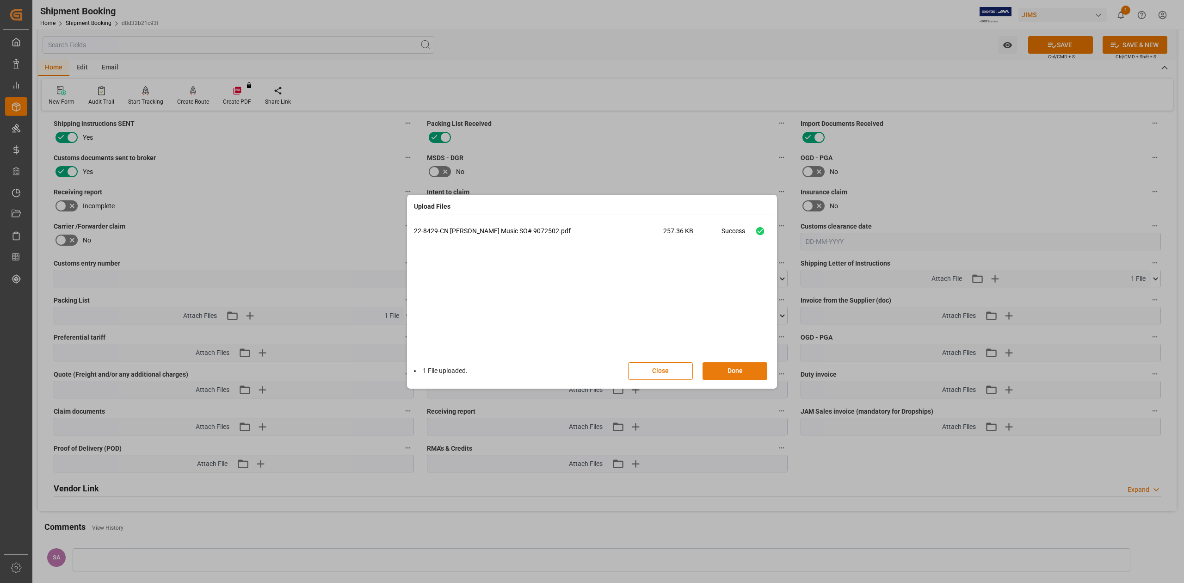
click at [744, 360] on button "Done" at bounding box center [734, 371] width 65 height 18
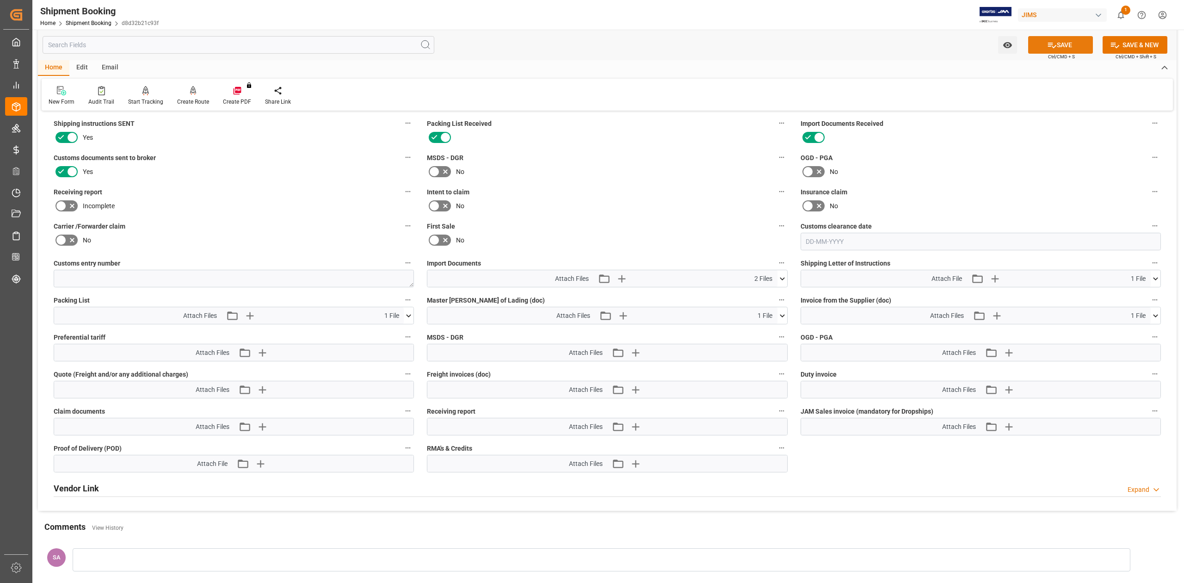
click at [789, 49] on icon at bounding box center [1052, 45] width 10 height 10
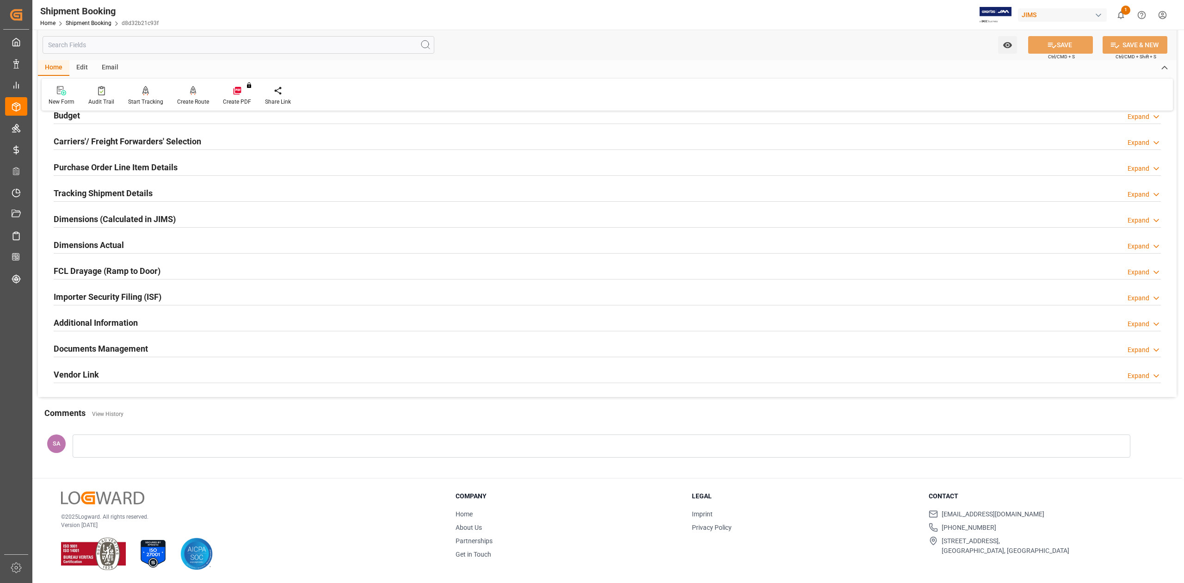
scroll to position [113, 0]
click at [131, 344] on h2 "Documents Management" at bounding box center [101, 348] width 94 height 12
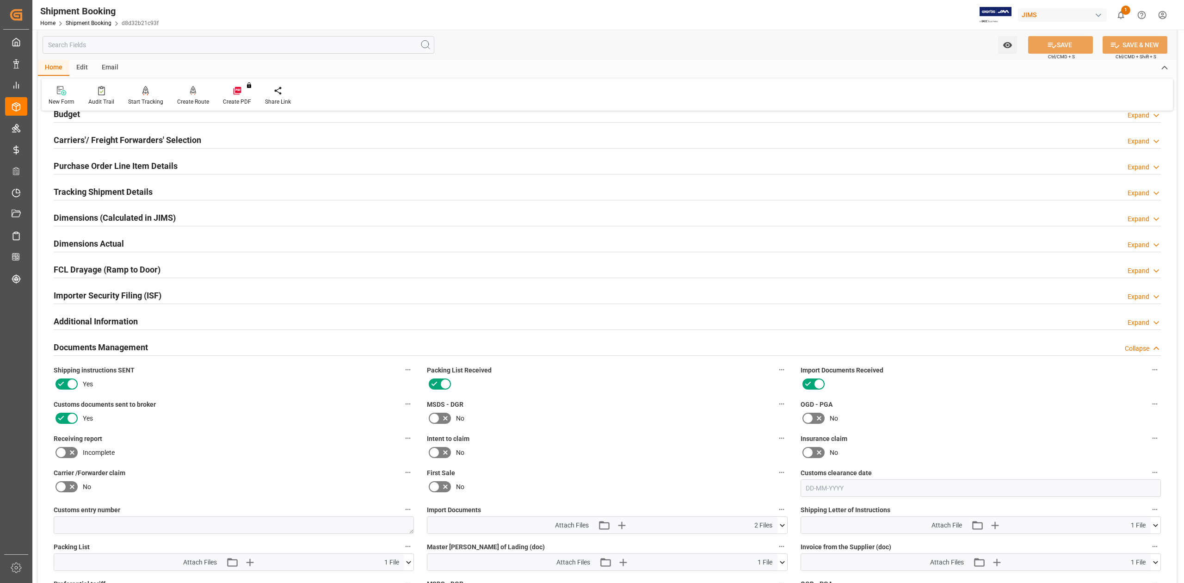
scroll to position [360, 0]
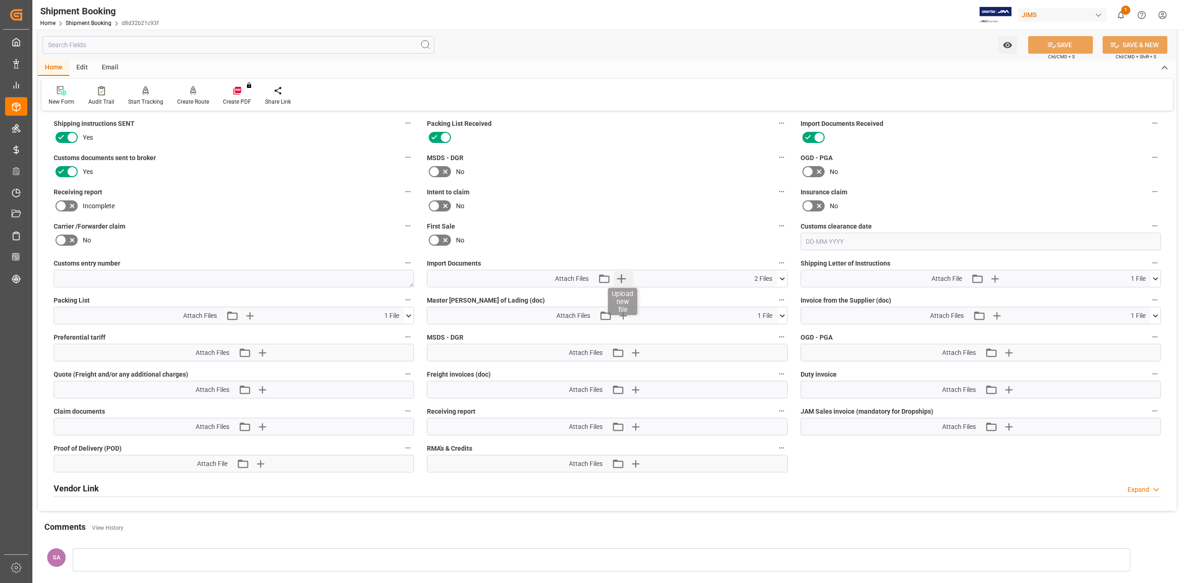
click at [618, 273] on icon "button" at bounding box center [621, 278] width 15 height 15
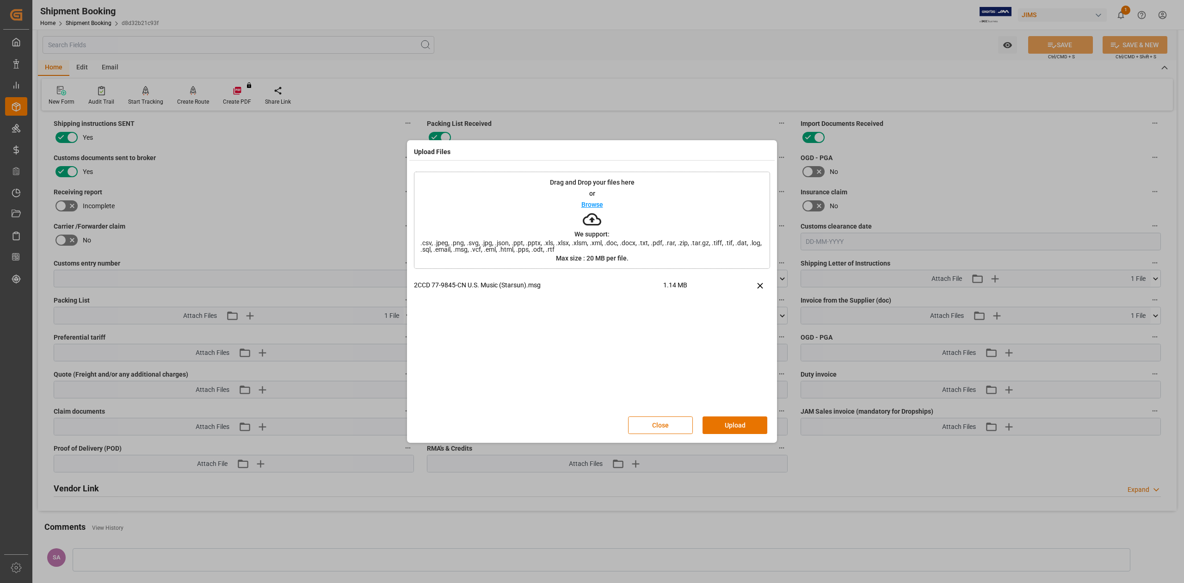
click at [741, 360] on button "Upload" at bounding box center [734, 425] width 65 height 18
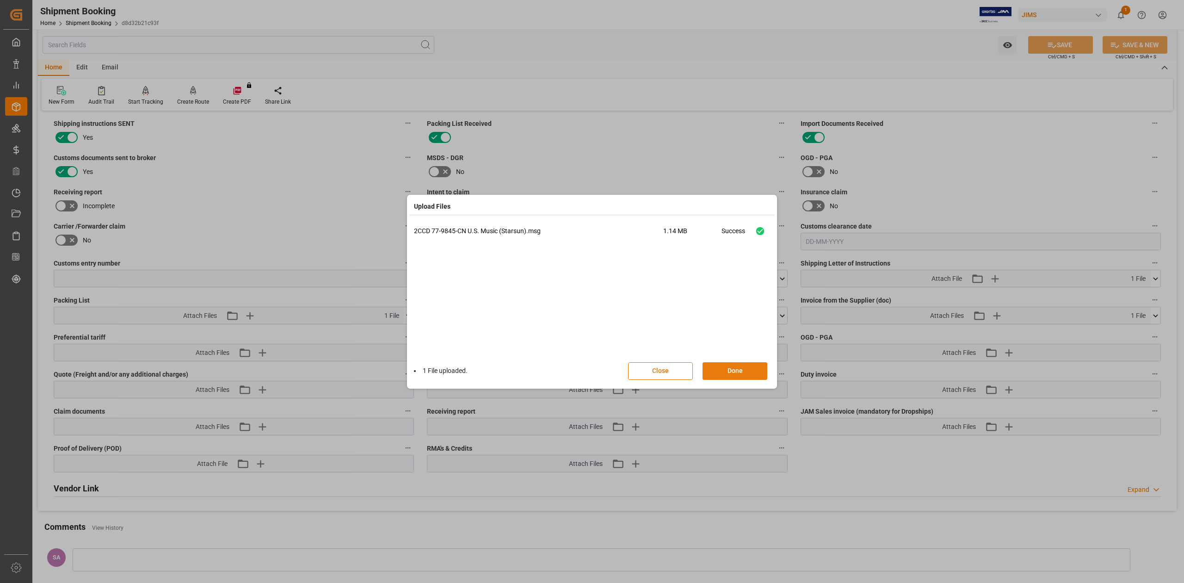
click at [726, 360] on button "Done" at bounding box center [734, 371] width 65 height 18
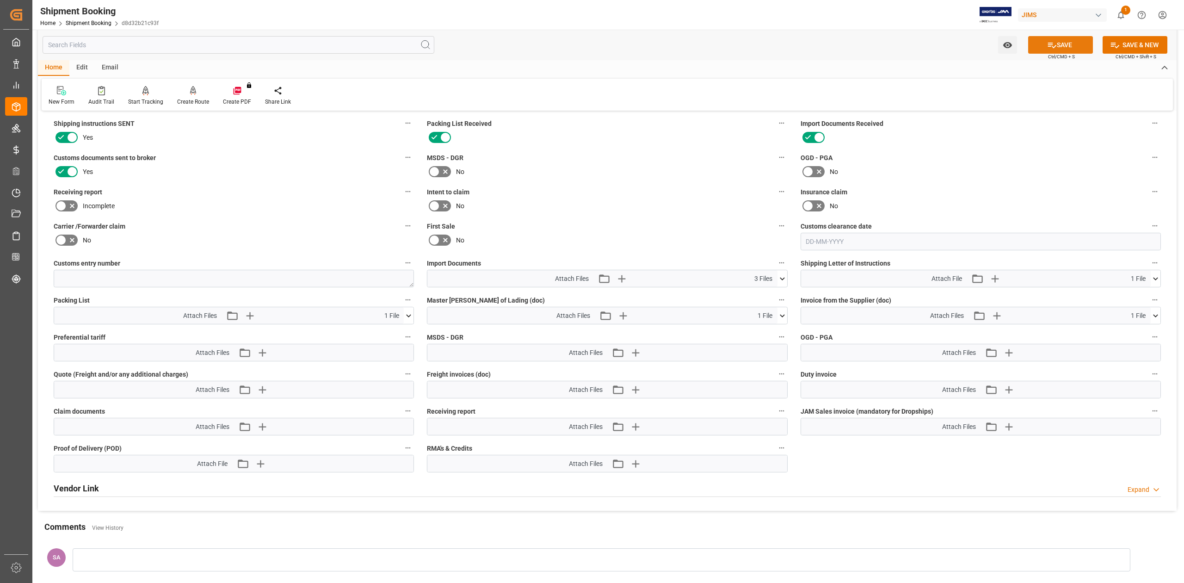
click at [789, 43] on button "SAVE" at bounding box center [1060, 45] width 65 height 18
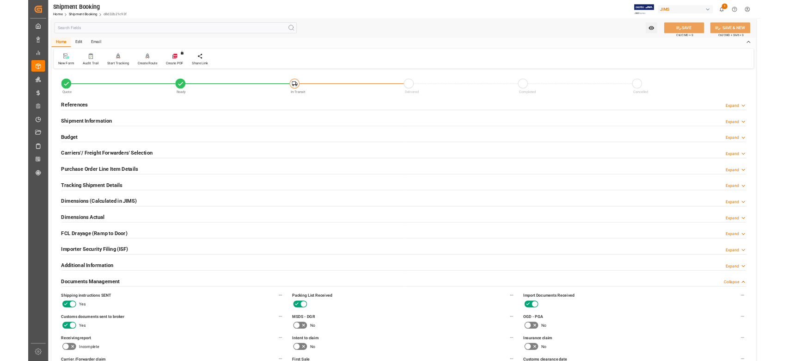
scroll to position [0, 0]
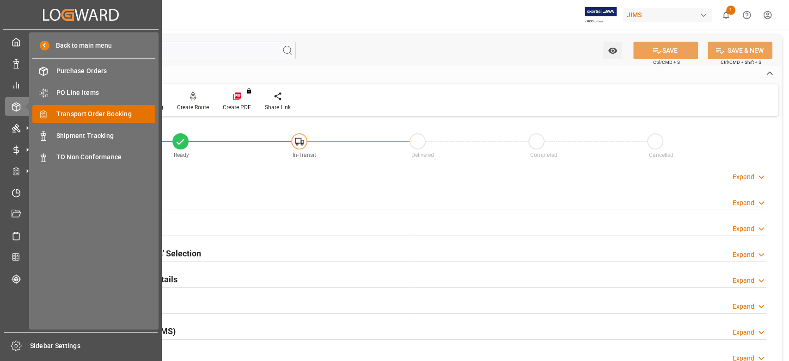
click at [97, 118] on span "Transport Order Booking" at bounding box center [105, 114] width 99 height 10
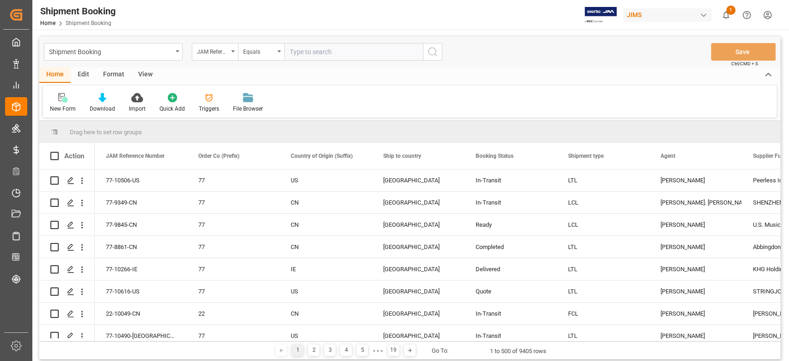
click at [319, 52] on input "text" at bounding box center [353, 52] width 139 height 18
type input "77-9526-CN"
click at [432, 53] on icon "search button" at bounding box center [432, 51] width 11 height 11
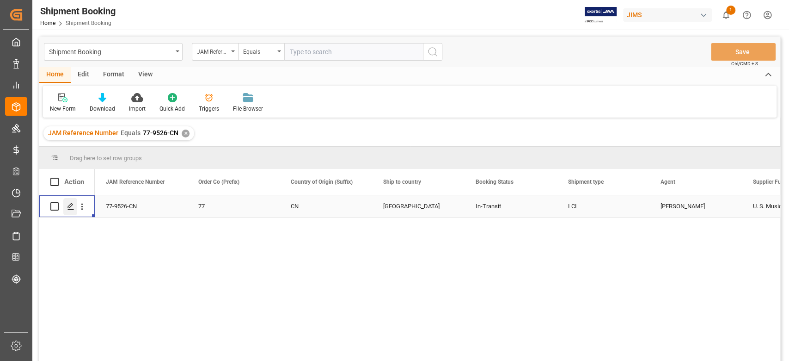
click at [73, 211] on div "Press SPACE to select this row." at bounding box center [70, 206] width 14 height 17
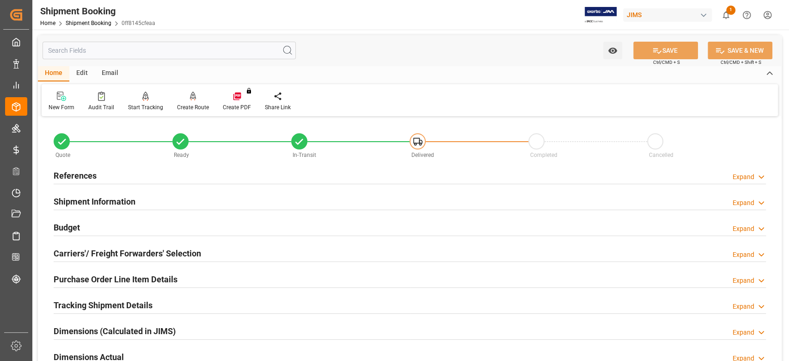
click at [81, 178] on h2 "References" at bounding box center [75, 175] width 43 height 12
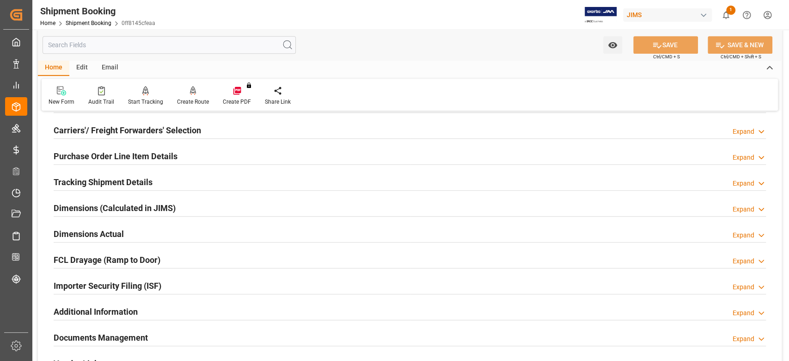
scroll to position [185, 0]
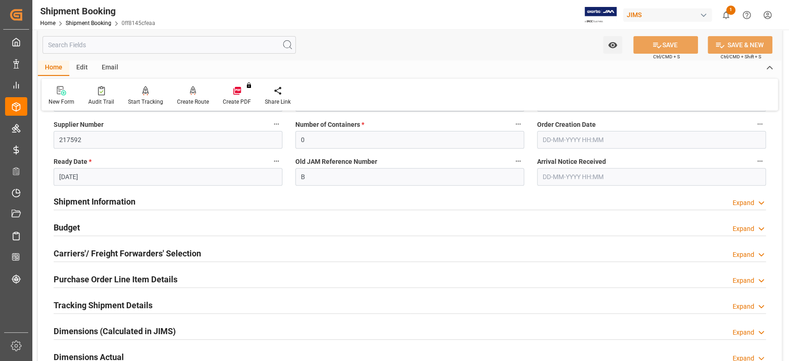
click at [68, 227] on h2 "Budget" at bounding box center [67, 227] width 26 height 12
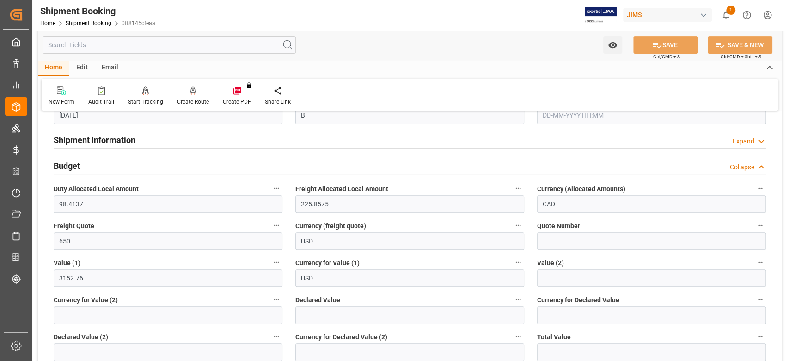
scroll to position [61, 0]
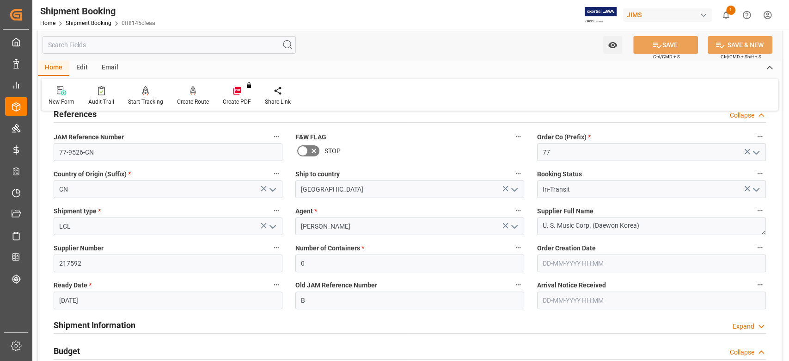
click at [102, 327] on h2 "Shipment Information" at bounding box center [95, 325] width 82 height 12
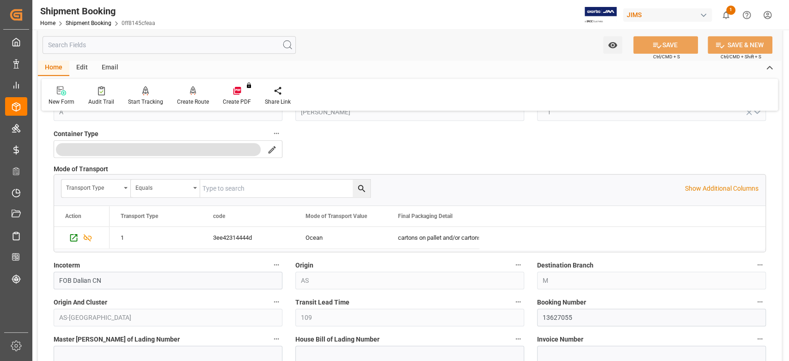
scroll to position [431, 0]
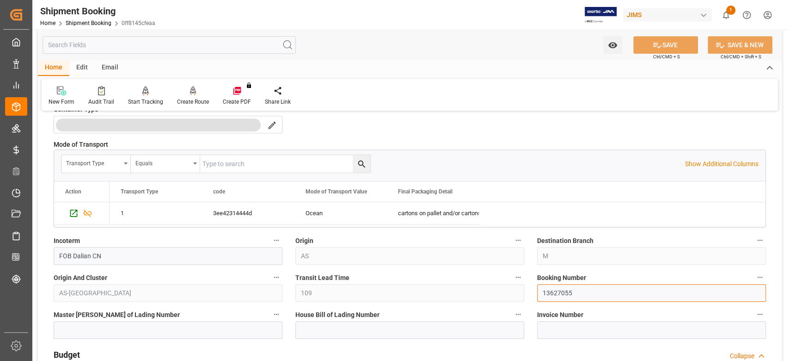
click at [564, 290] on input "13627055" at bounding box center [651, 293] width 229 height 18
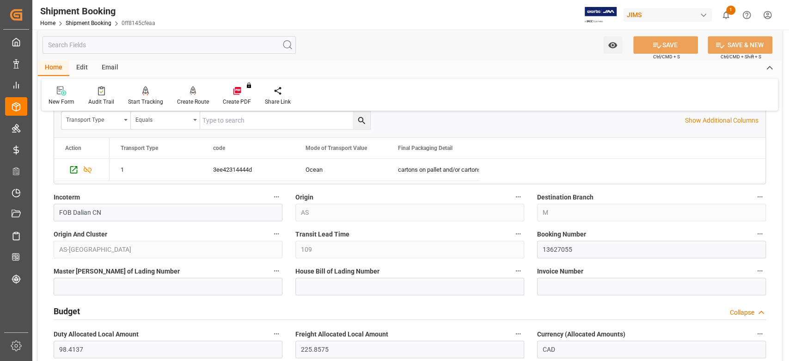
scroll to position [493, 0]
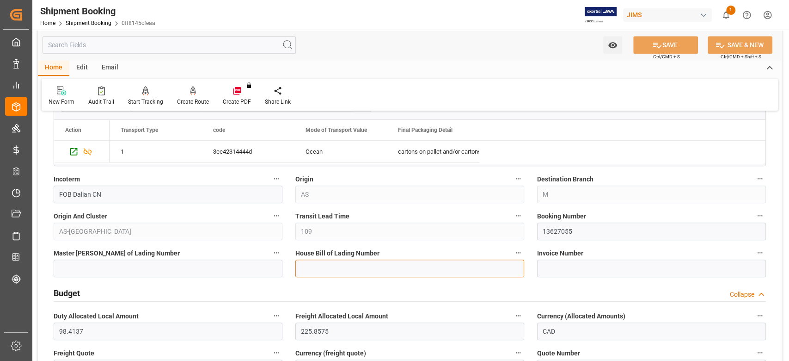
paste input "DMCNSY058925"
type input "DMCNSY058925"
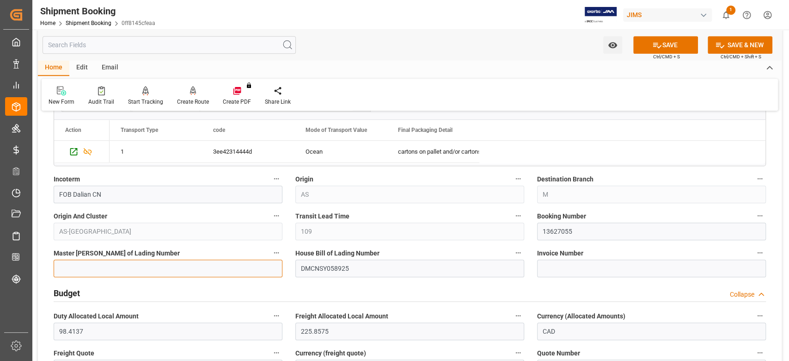
click at [188, 265] on input at bounding box center [168, 268] width 229 height 18
paste input "COSU6421125160"
type input "COSU6421125160"
click at [655, 42] on icon at bounding box center [657, 45] width 10 height 10
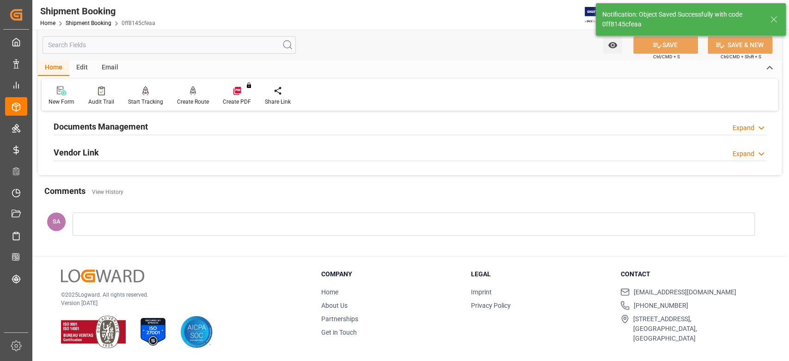
scroll to position [0, 0]
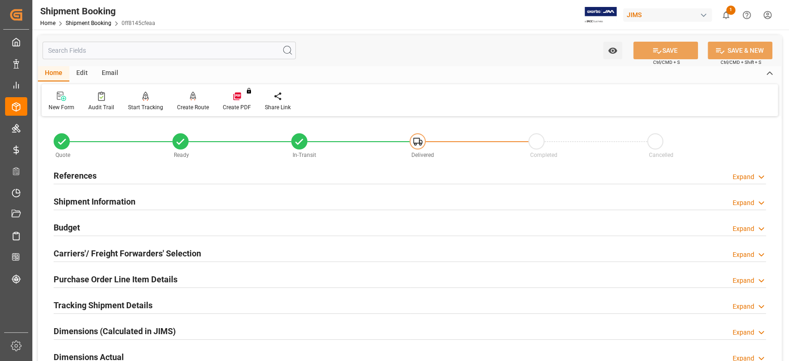
click at [86, 173] on h2 "References" at bounding box center [75, 175] width 43 height 12
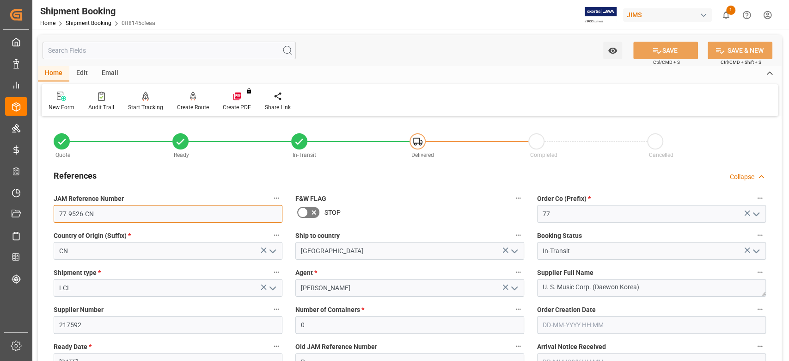
click at [110, 217] on input "77-9526-CN" at bounding box center [168, 214] width 229 height 18
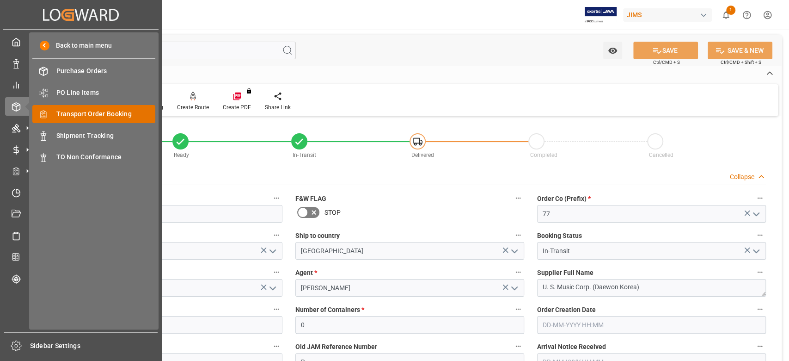
click at [115, 109] on span "Transport Order Booking" at bounding box center [105, 114] width 99 height 10
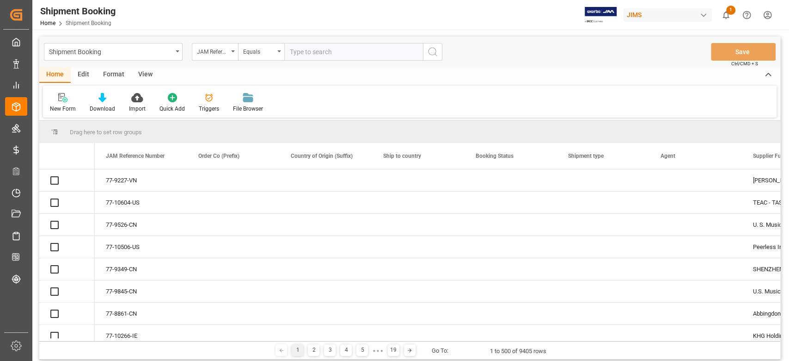
click at [329, 57] on input "text" at bounding box center [353, 52] width 139 height 18
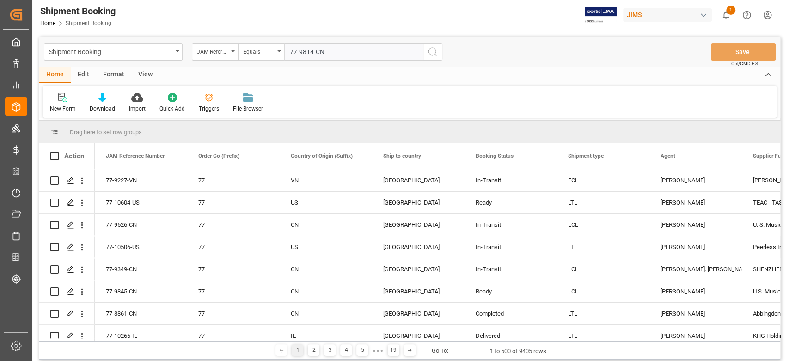
type input "77-9814-CN"
click at [432, 57] on icon "search button" at bounding box center [432, 51] width 11 height 11
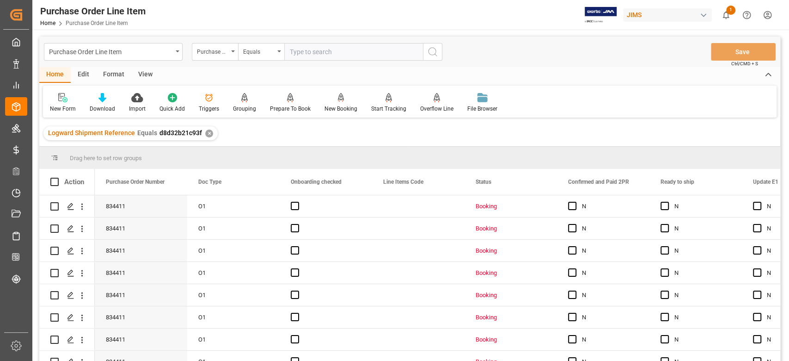
click at [144, 74] on div "View" at bounding box center [145, 75] width 28 height 16
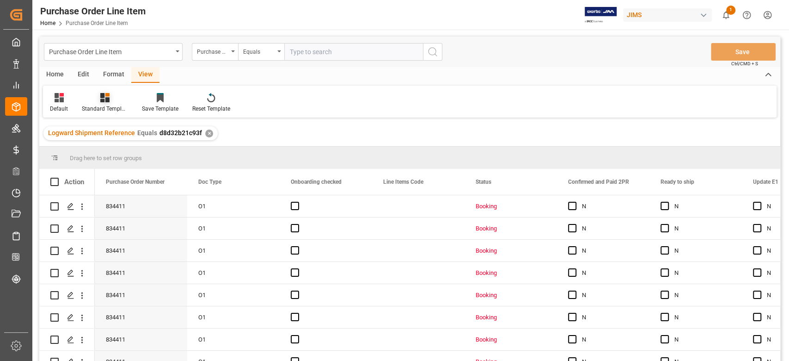
click at [110, 105] on div "Standard Templates" at bounding box center [105, 108] width 46 height 8
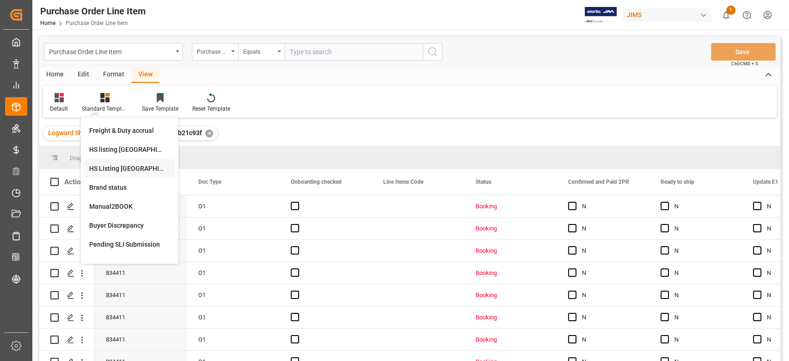
click at [143, 165] on div "HS Listing CANADA" at bounding box center [129, 169] width 81 height 10
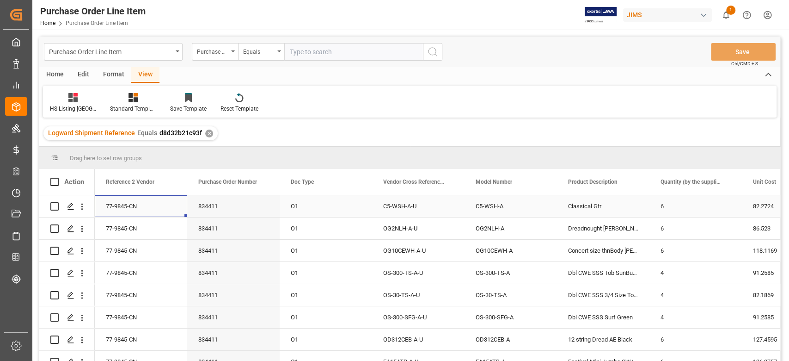
click at [142, 205] on div "77-9845-CN" at bounding box center [141, 206] width 92 height 22
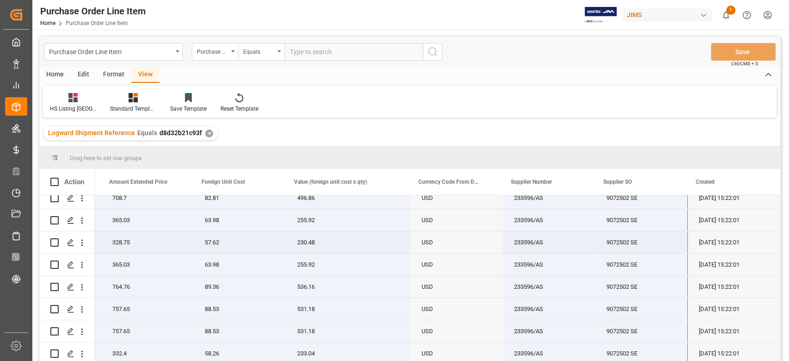
scroll to position [55, 0]
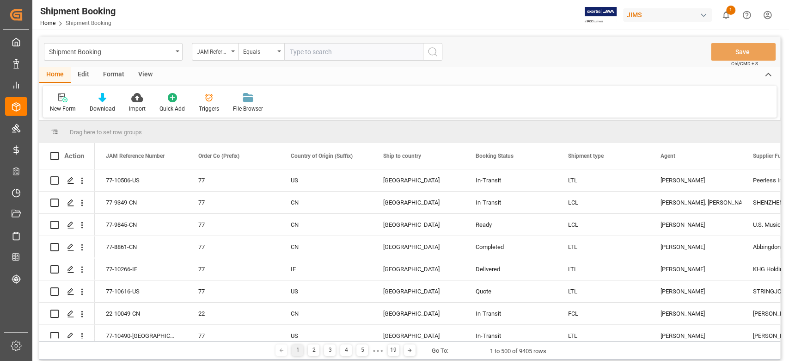
click at [320, 48] on input "text" at bounding box center [353, 52] width 139 height 18
type input "77-10134-KR"
click at [435, 52] on icon "search button" at bounding box center [432, 51] width 11 height 11
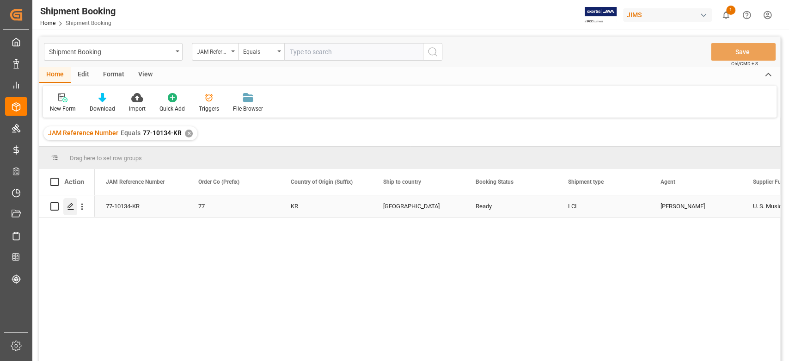
click at [71, 209] on icon "Press SPACE to select this row." at bounding box center [70, 206] width 7 height 7
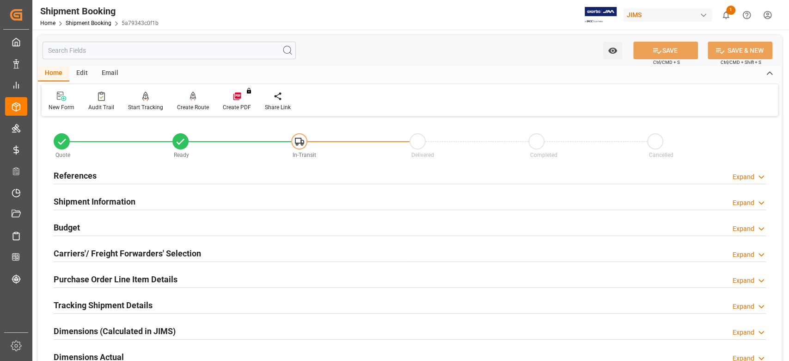
click at [86, 168] on div "References" at bounding box center [75, 175] width 43 height 18
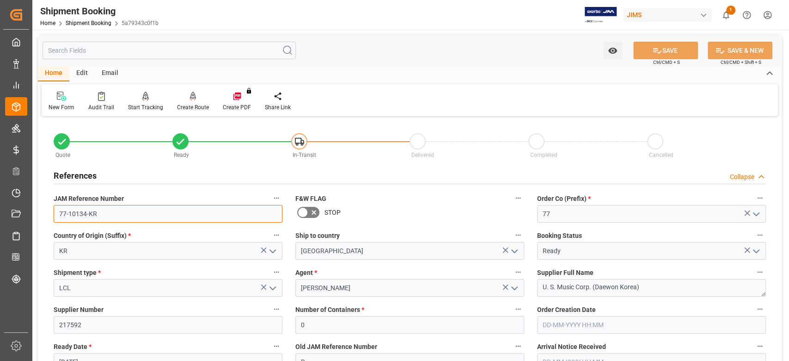
click at [119, 211] on input "77-10134-KR" at bounding box center [168, 214] width 229 height 18
